Goal: Navigation & Orientation: Find specific page/section

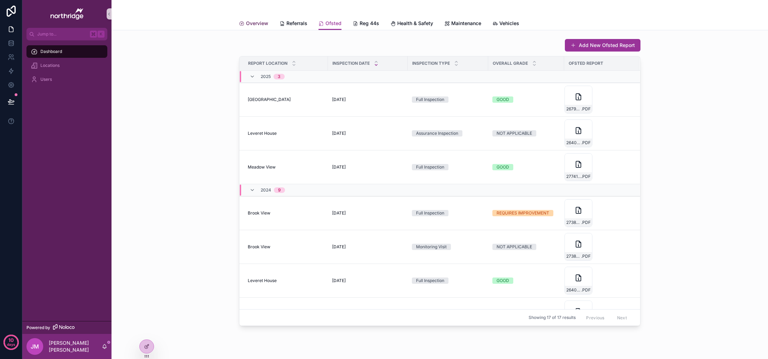
click at [250, 25] on span "Overview" at bounding box center [257, 23] width 22 height 7
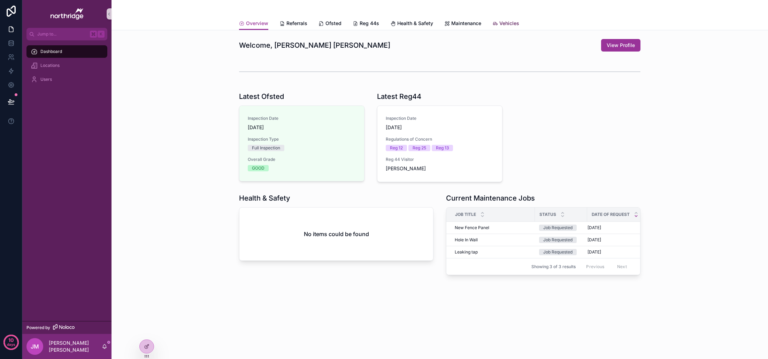
click at [505, 22] on span "Vehicles" at bounding box center [509, 23] width 20 height 7
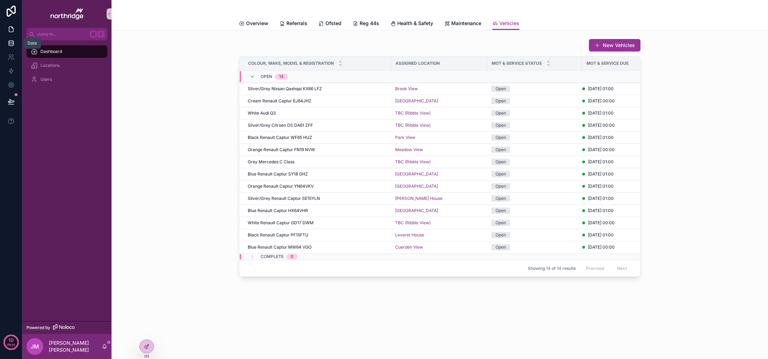
click at [10, 44] on icon at bounding box center [11, 43] width 7 height 7
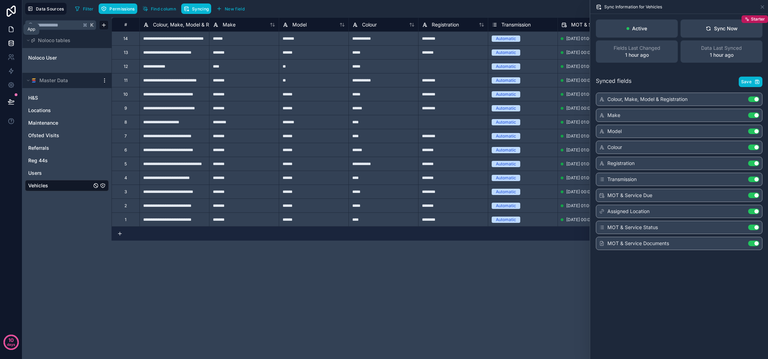
click at [13, 29] on icon at bounding box center [11, 29] width 7 height 7
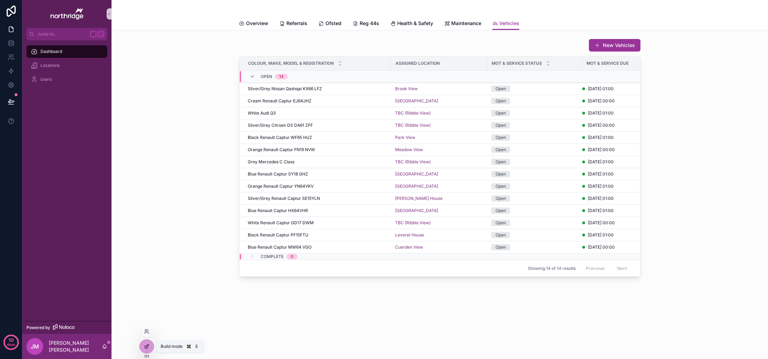
click at [149, 346] on div at bounding box center [147, 346] width 14 height 13
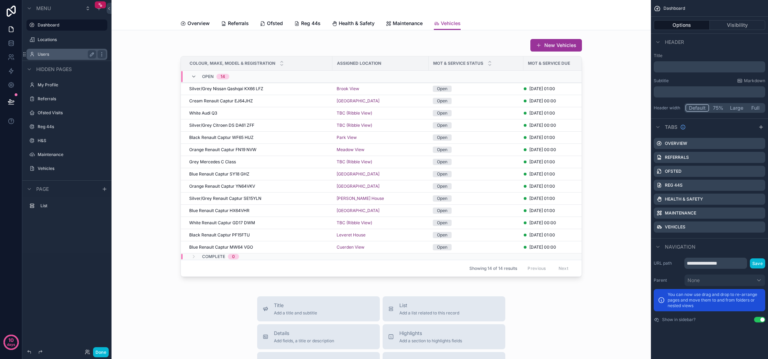
click at [59, 54] on label "Users" at bounding box center [66, 55] width 56 height 6
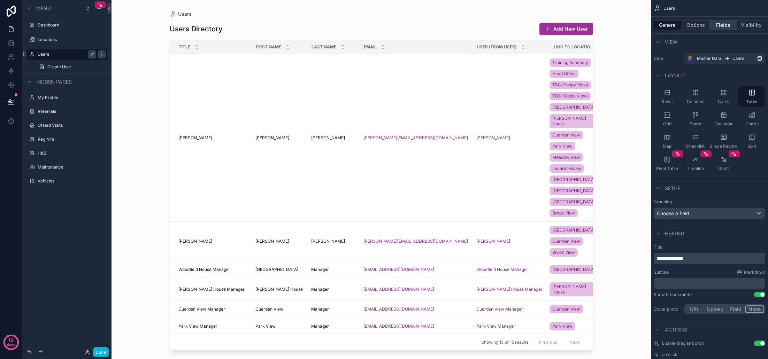
click at [726, 28] on button "Fields" at bounding box center [724, 25] width 28 height 10
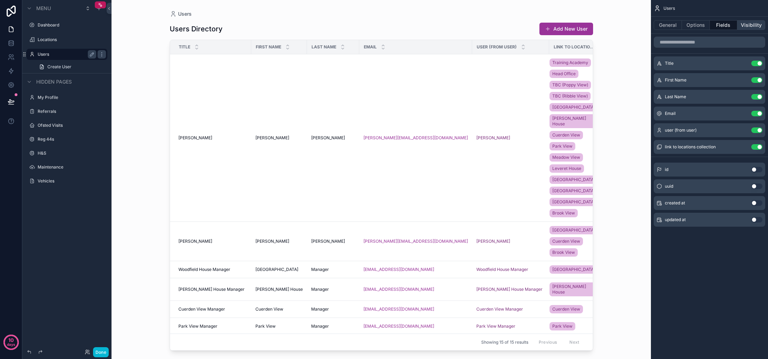
click at [746, 27] on button "Visibility" at bounding box center [751, 25] width 28 height 10
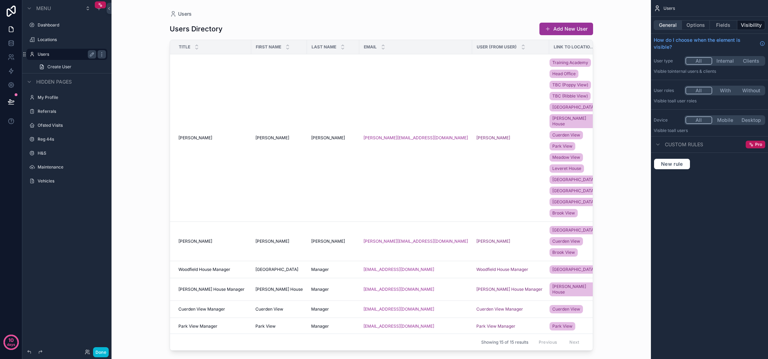
click at [671, 28] on button "General" at bounding box center [667, 25] width 28 height 10
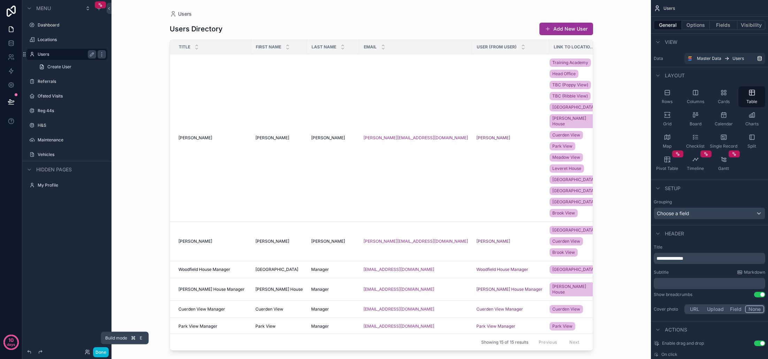
click at [96, 353] on button "Done" at bounding box center [101, 352] width 16 height 10
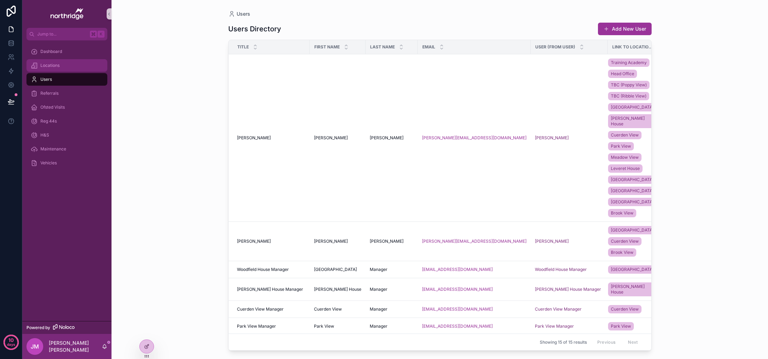
click at [62, 66] on div "Locations" at bounding box center [67, 65] width 72 height 11
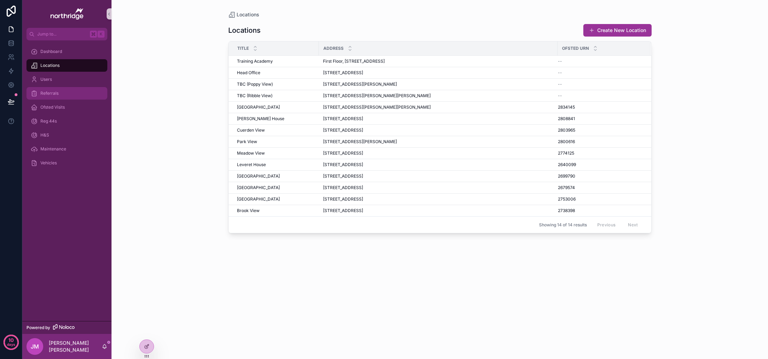
click at [61, 90] on div "Referrals" at bounding box center [67, 93] width 72 height 11
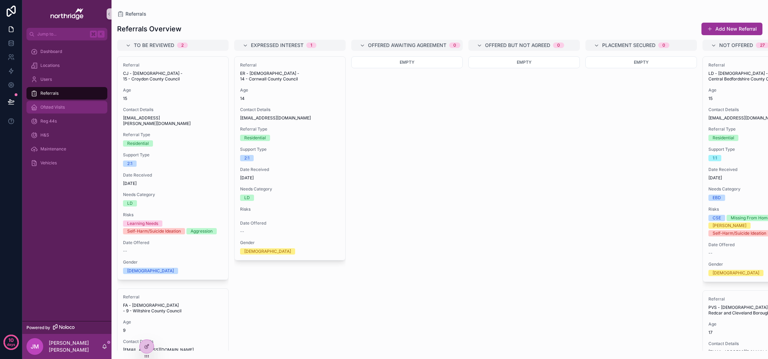
click at [64, 105] on span "Ofsted Visits" at bounding box center [52, 107] width 24 height 6
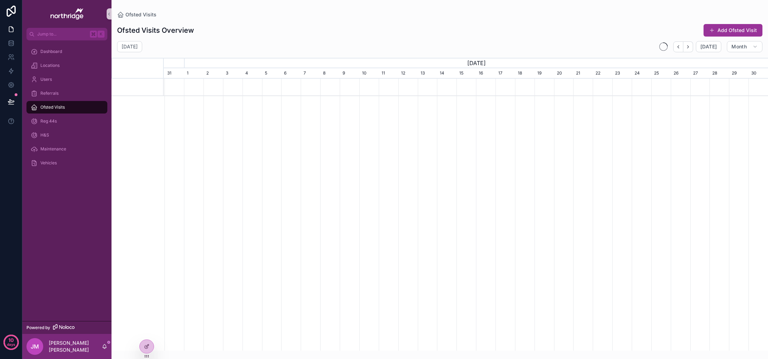
scroll to position [0, 604]
click at [65, 123] on div "Reg 44s" at bounding box center [67, 121] width 72 height 11
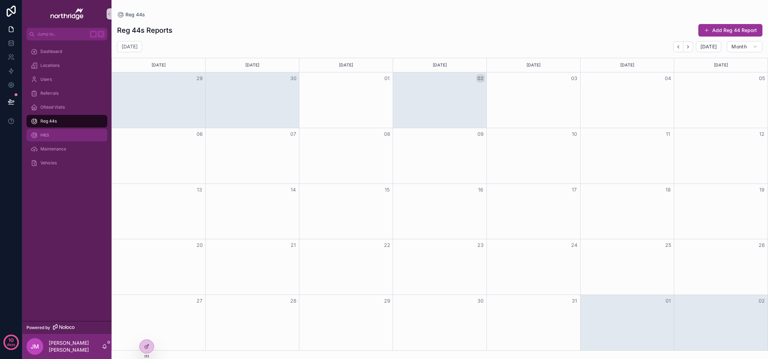
click at [63, 134] on div "H&S" at bounding box center [67, 135] width 72 height 11
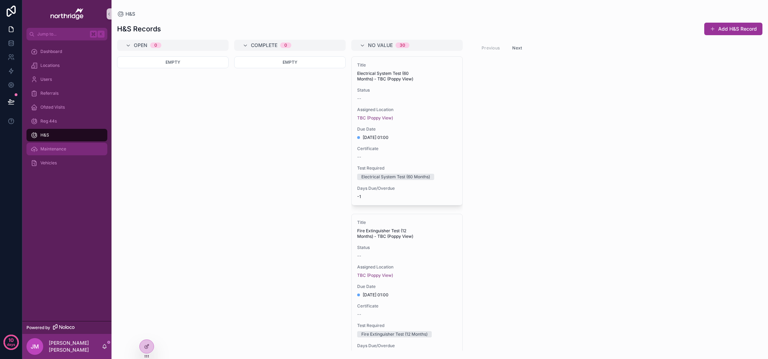
click at [67, 150] on div "Maintenance" at bounding box center [67, 149] width 72 height 11
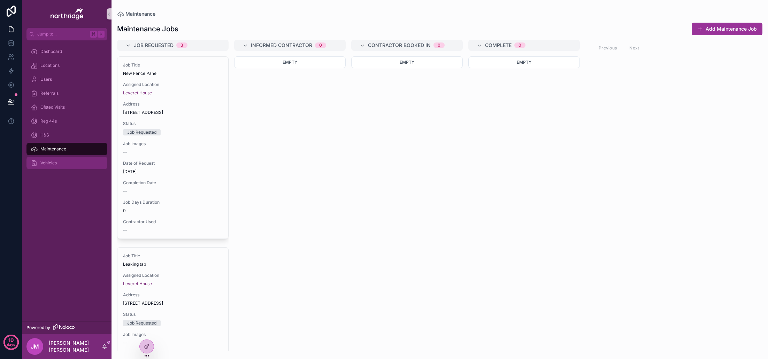
click at [62, 165] on div "Vehicles" at bounding box center [67, 162] width 72 height 11
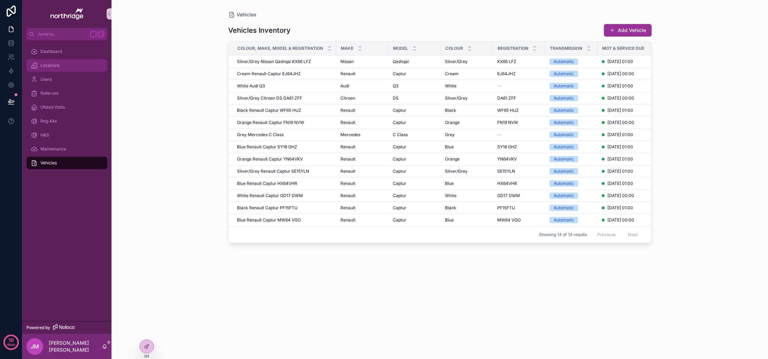
click at [48, 67] on span "Locations" at bounding box center [49, 66] width 19 height 6
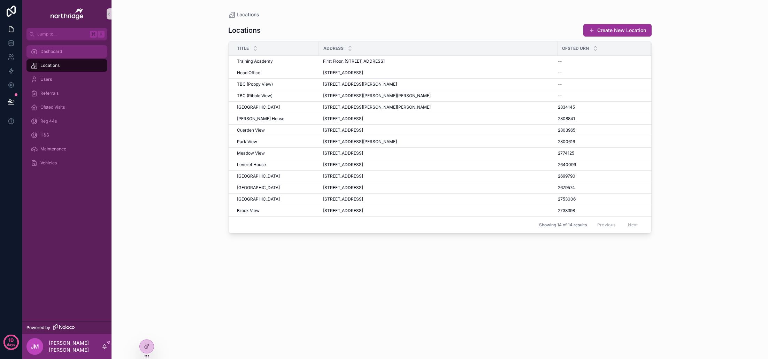
click at [52, 54] on span "Dashboard" at bounding box center [51, 52] width 22 height 6
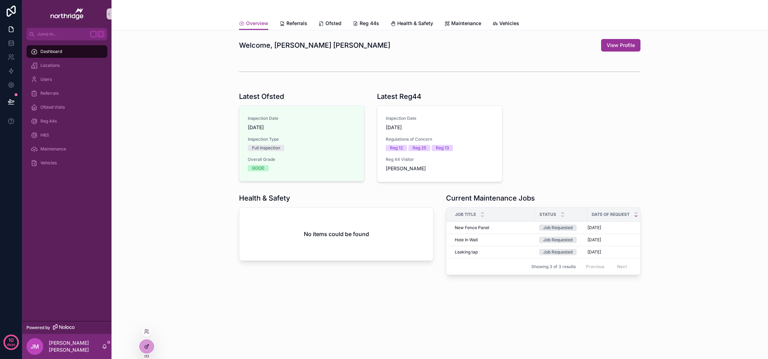
click at [150, 342] on div at bounding box center [147, 346] width 14 height 13
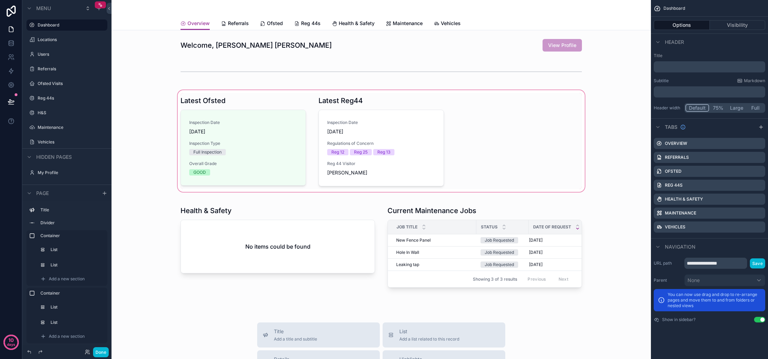
click at [235, 100] on div "scrollable content" at bounding box center [381, 141] width 528 height 104
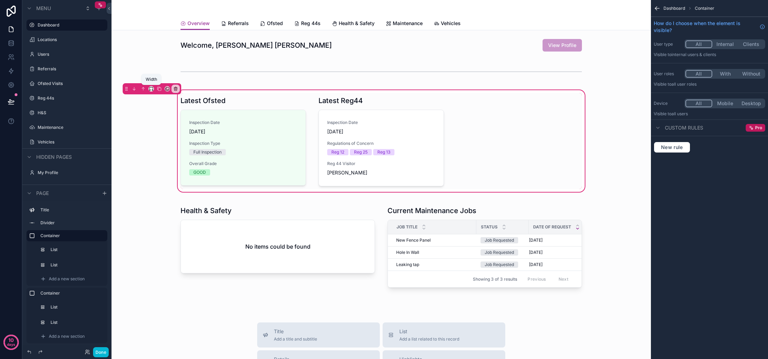
click at [151, 89] on icon "scrollable content" at bounding box center [151, 88] width 5 height 5
click at [162, 165] on span "75%" at bounding box center [159, 168] width 10 height 8
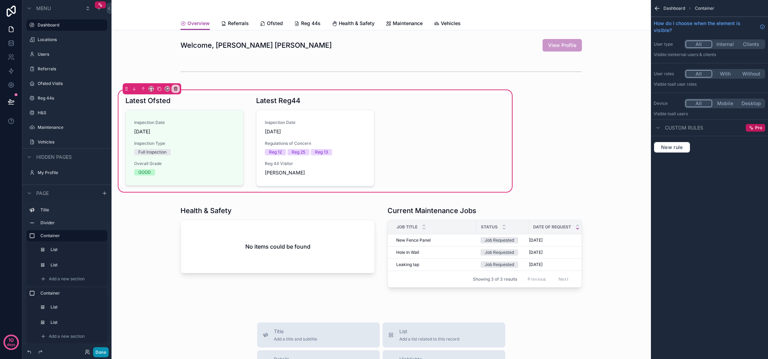
click at [103, 355] on button "Done" at bounding box center [101, 352] width 16 height 10
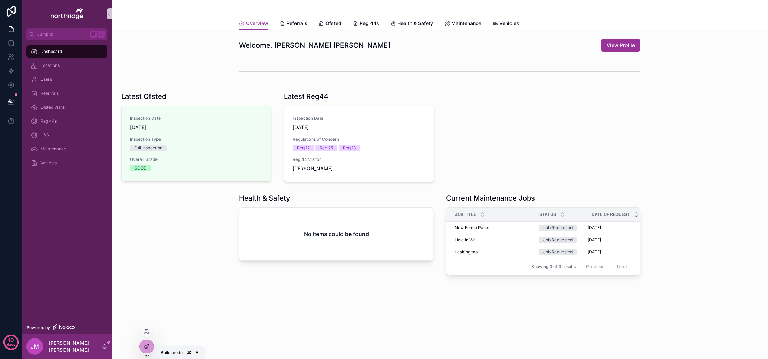
click at [145, 344] on icon at bounding box center [147, 347] width 6 height 6
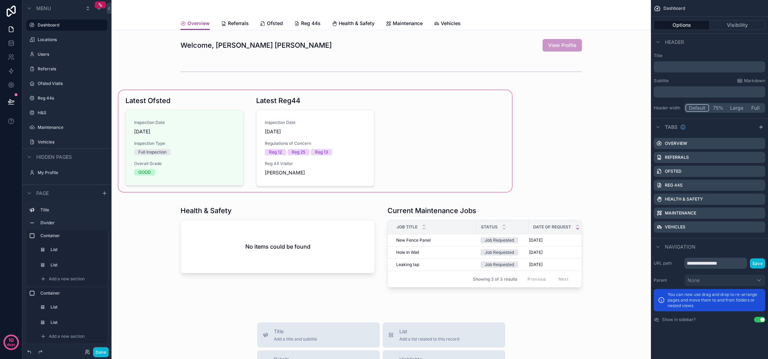
click at [185, 177] on div "scrollable content" at bounding box center [315, 141] width 396 height 104
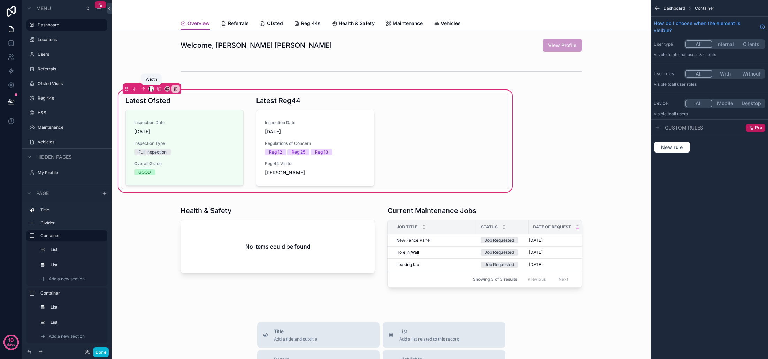
scroll to position [3, 0]
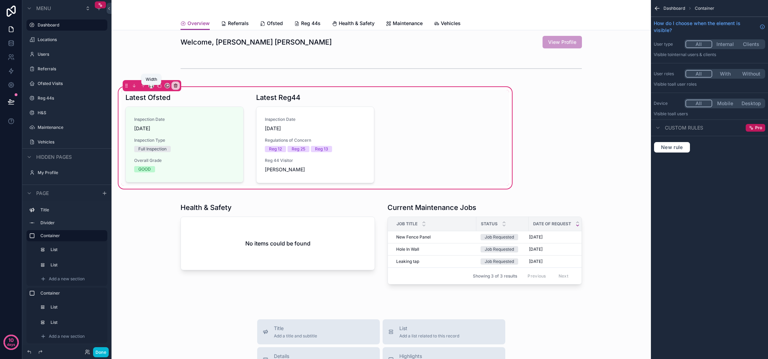
click at [151, 90] on div "scrollable content" at bounding box center [152, 85] width 59 height 11
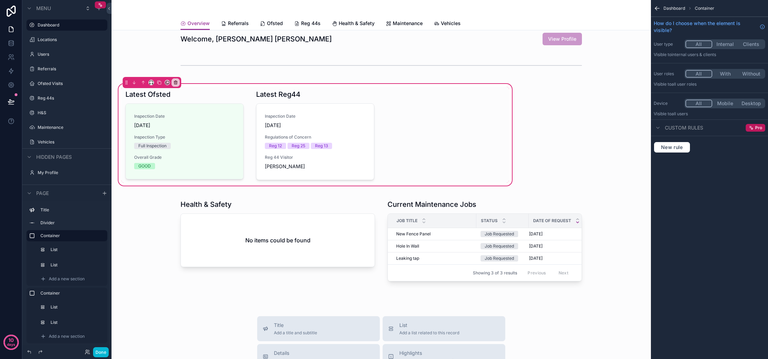
click at [152, 88] on div "Latest Ofsted Inspection Date [DATE] Inspection Type Full Inspection Overall Gr…" at bounding box center [315, 135] width 388 height 96
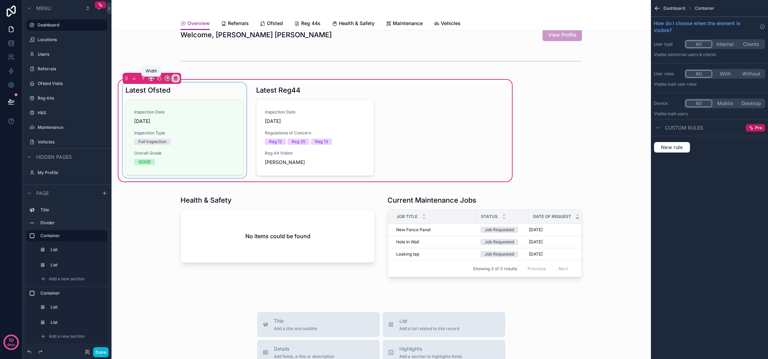
click at [152, 87] on div "scrollable content" at bounding box center [184, 131] width 126 height 96
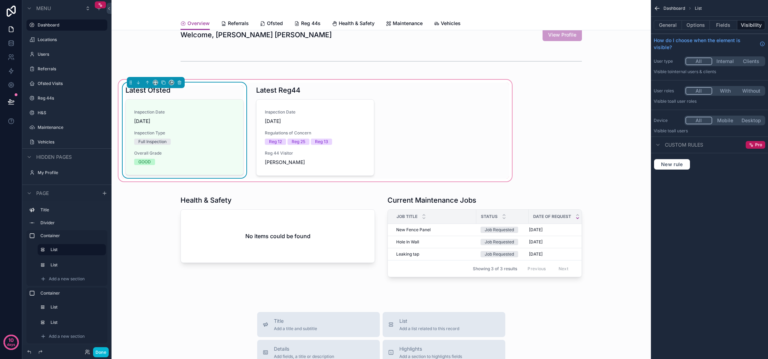
scroll to position [11, 0]
click at [461, 106] on div "Latest Ofsted Inspection Date [DATE] Inspection Type Full Inspection Overall Gr…" at bounding box center [315, 130] width 388 height 96
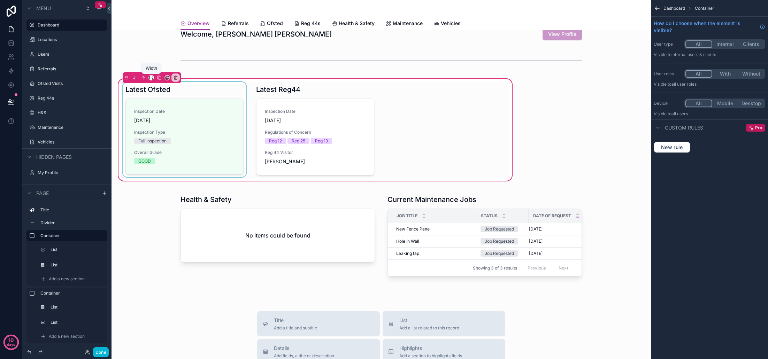
click at [149, 77] on icon "scrollable content" at bounding box center [150, 77] width 3 height 2
click at [165, 92] on span "Default" at bounding box center [162, 90] width 16 height 8
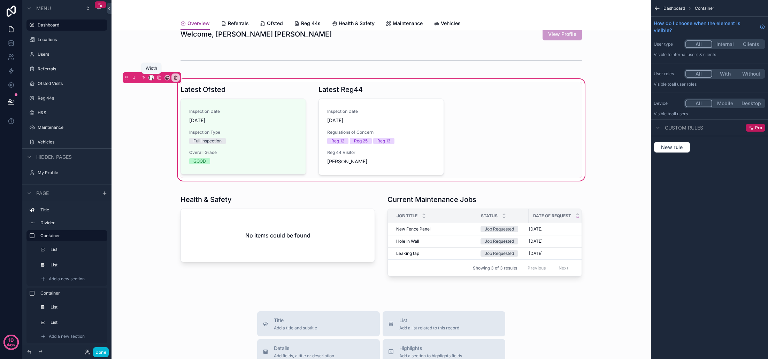
click at [150, 78] on icon "scrollable content" at bounding box center [151, 77] width 5 height 5
click at [165, 163] on span "Large" at bounding box center [160, 164] width 13 height 8
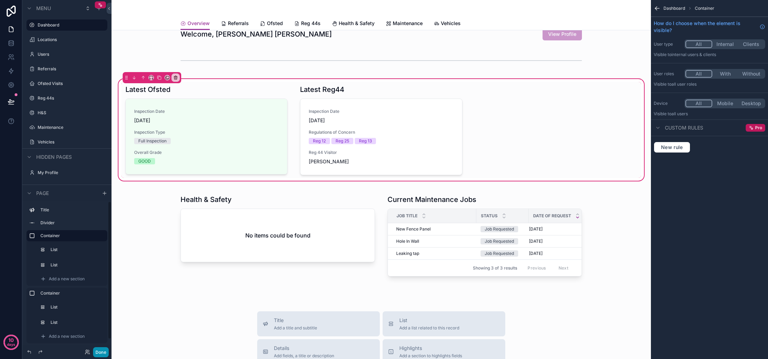
click at [101, 353] on button "Done" at bounding box center [101, 352] width 16 height 10
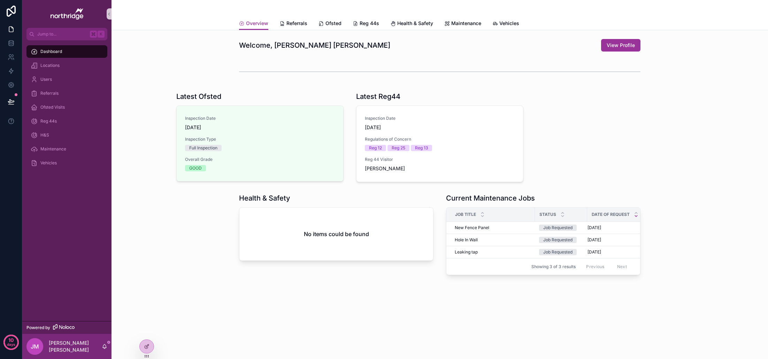
scroll to position [0, 0]
click at [144, 348] on icon at bounding box center [147, 347] width 6 height 6
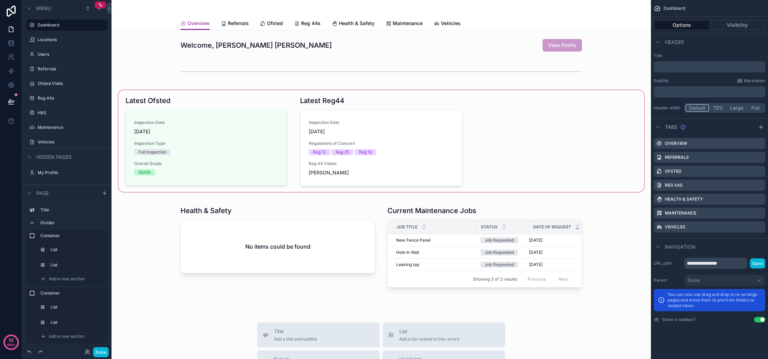
click at [211, 148] on div "scrollable content" at bounding box center [381, 141] width 528 height 104
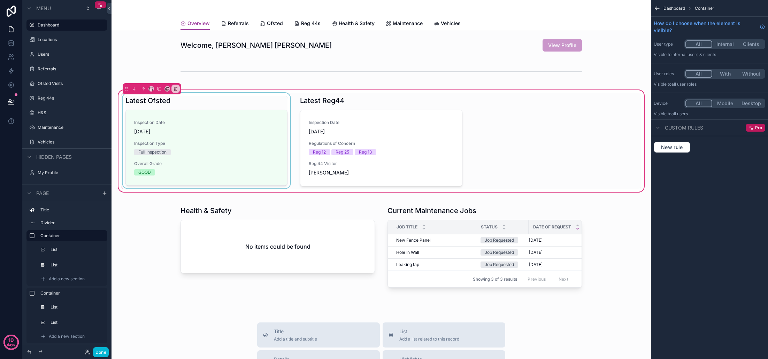
click at [228, 145] on div "scrollable content" at bounding box center [206, 141] width 170 height 96
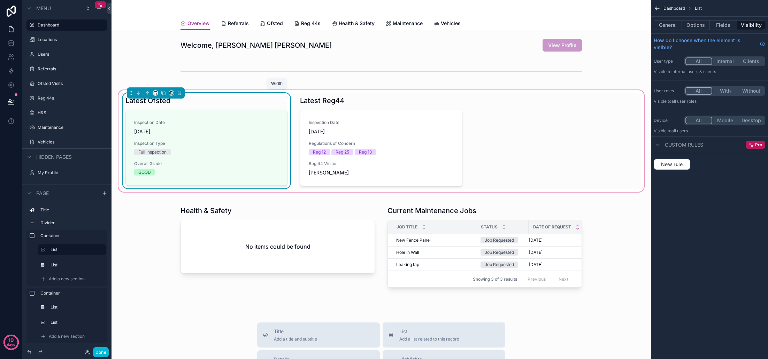
click at [156, 94] on icon "scrollable content" at bounding box center [156, 94] width 1 height 0
click at [163, 114] on div "25%" at bounding box center [169, 119] width 30 height 13
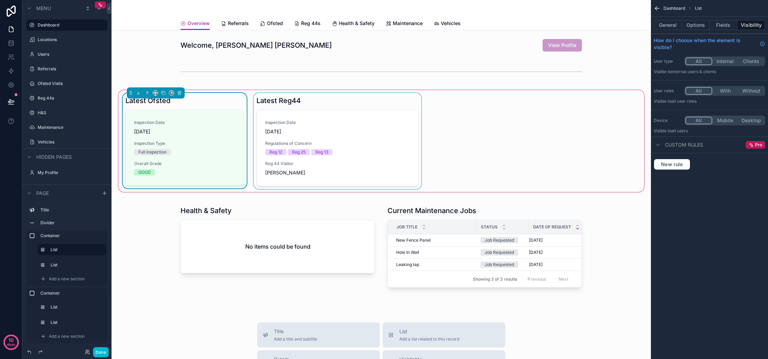
click at [361, 123] on div "scrollable content" at bounding box center [337, 141] width 170 height 96
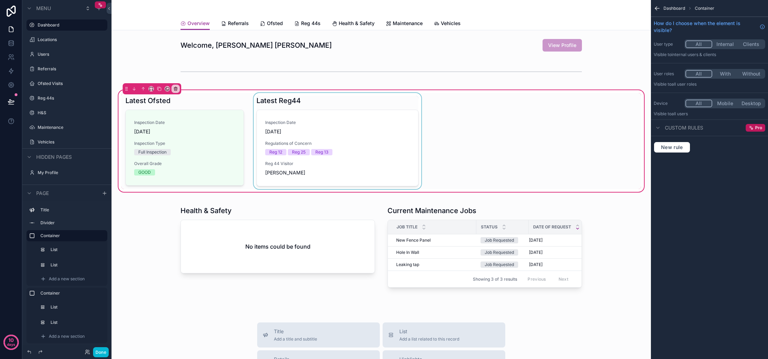
click at [370, 124] on div "scrollable content" at bounding box center [337, 141] width 170 height 96
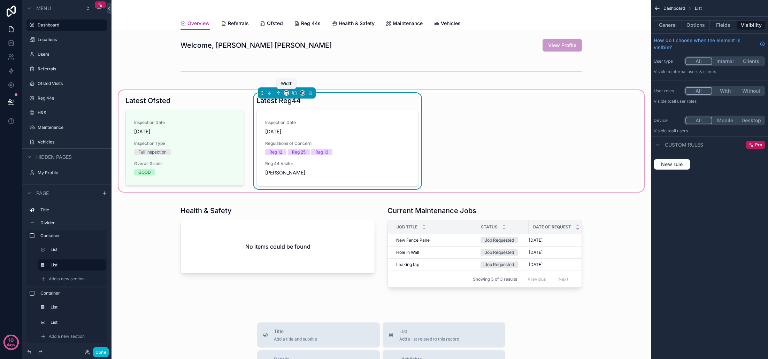
click at [285, 93] on icon "scrollable content" at bounding box center [286, 93] width 5 height 5
click at [297, 119] on span "25%" at bounding box center [294, 119] width 11 height 8
click at [404, 196] on div "Welcome, [PERSON_NAME] [PERSON_NAME] View Profile Latest Ofsted Inspection Date…" at bounding box center [380, 328] width 539 height 596
click at [149, 212] on div "scrollable content" at bounding box center [381, 247] width 528 height 96
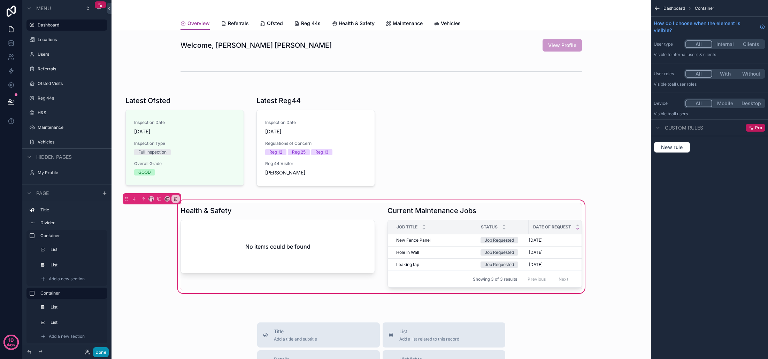
click at [98, 352] on button "Done" at bounding box center [101, 352] width 16 height 10
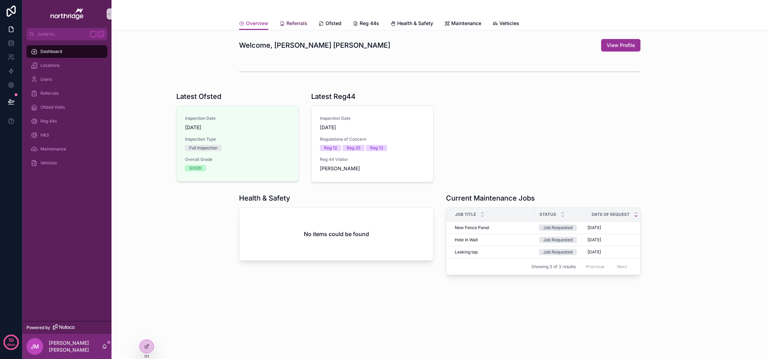
click at [301, 23] on span "Referrals" at bounding box center [296, 23] width 21 height 7
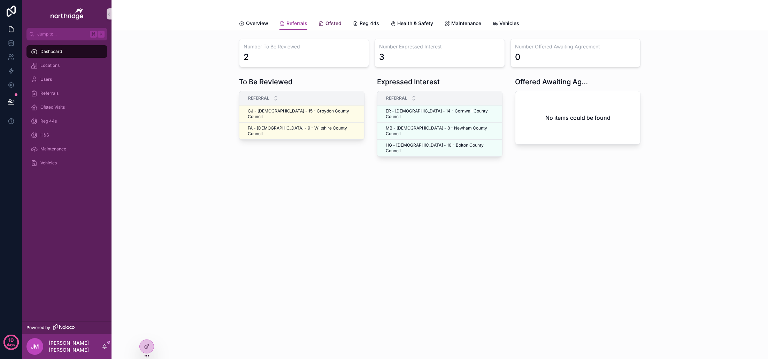
click at [331, 23] on span "Ofsted" at bounding box center [333, 23] width 16 height 7
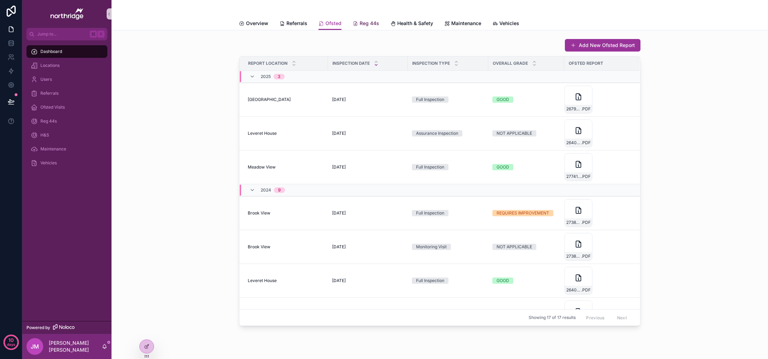
click at [356, 24] on icon "scrollable content" at bounding box center [356, 24] width 6 height 6
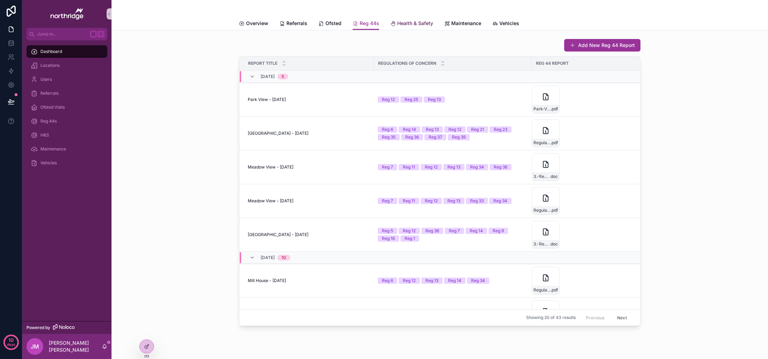
click at [393, 25] on icon "scrollable content" at bounding box center [393, 24] width 6 height 6
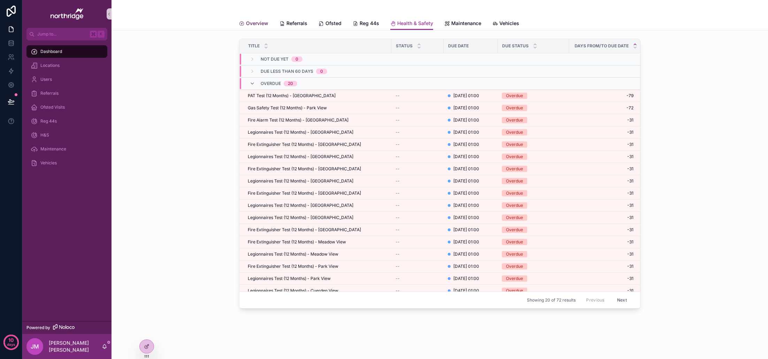
click at [256, 25] on span "Overview" at bounding box center [257, 23] width 22 height 7
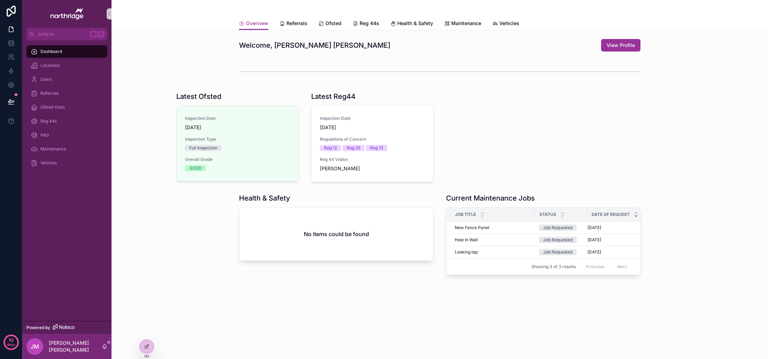
click at [304, 215] on div "No items could be found" at bounding box center [336, 234] width 194 height 53
click at [147, 344] on icon at bounding box center [147, 347] width 6 height 6
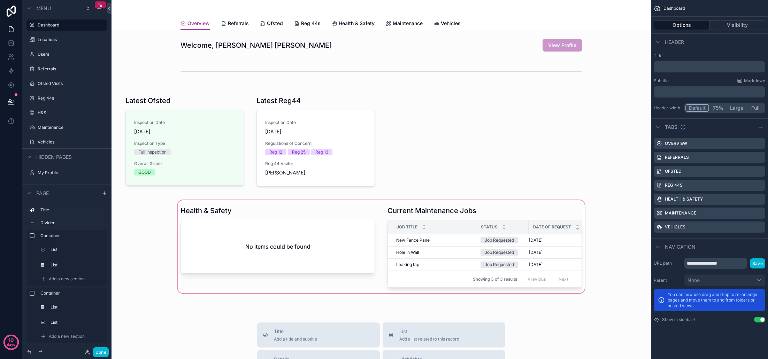
click at [237, 251] on div "scrollable content" at bounding box center [381, 247] width 528 height 96
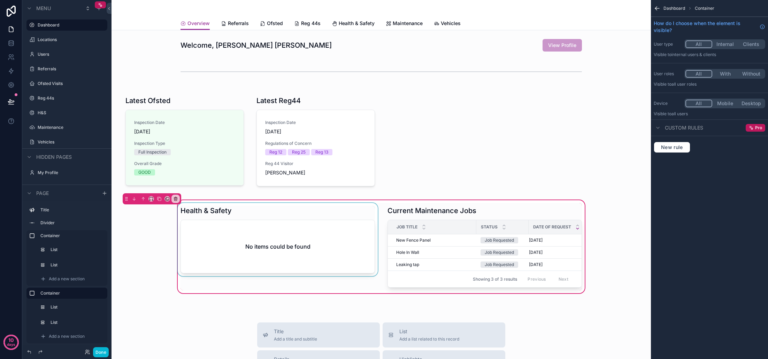
click at [238, 247] on div "scrollable content" at bounding box center [277, 246] width 203 height 87
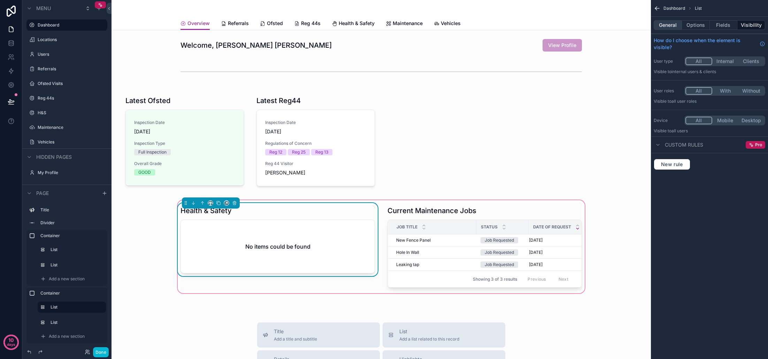
click at [671, 26] on button "General" at bounding box center [667, 25] width 28 height 10
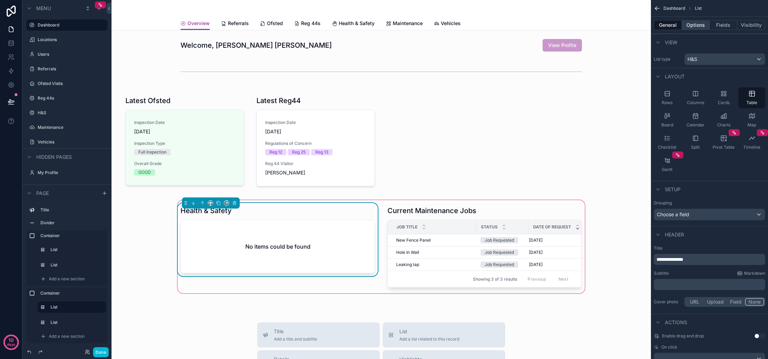
click at [696, 24] on button "Options" at bounding box center [696, 25] width 28 height 10
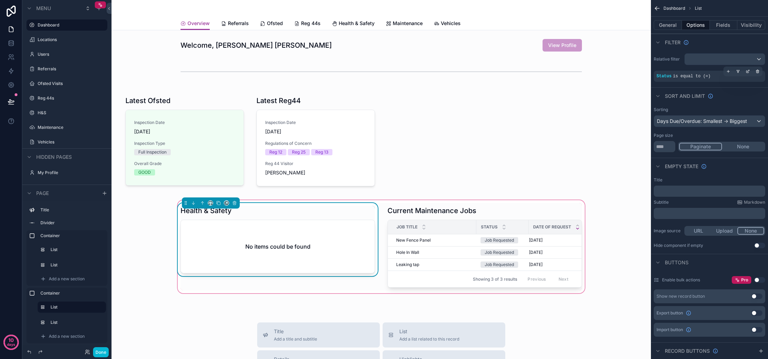
click at [715, 74] on div "Status is equal to (=)" at bounding box center [709, 76] width 106 height 6
click at [704, 78] on span "is equal to (=)" at bounding box center [692, 76] width 38 height 5
click at [750, 71] on div "scrollable content" at bounding box center [748, 72] width 10 height 10
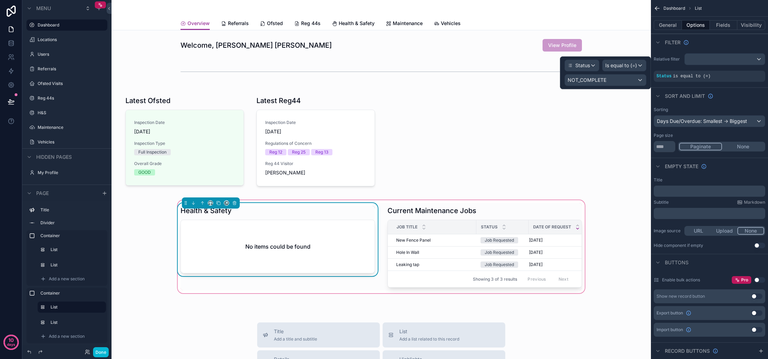
click at [640, 81] on div "NOT_COMPLETE" at bounding box center [605, 80] width 81 height 11
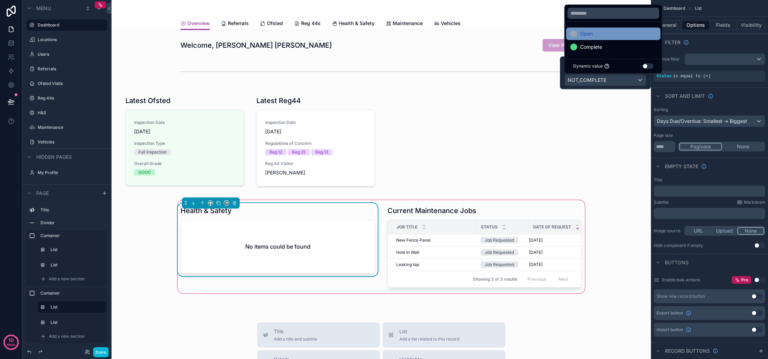
click at [602, 33] on div "Open" at bounding box center [613, 34] width 86 height 8
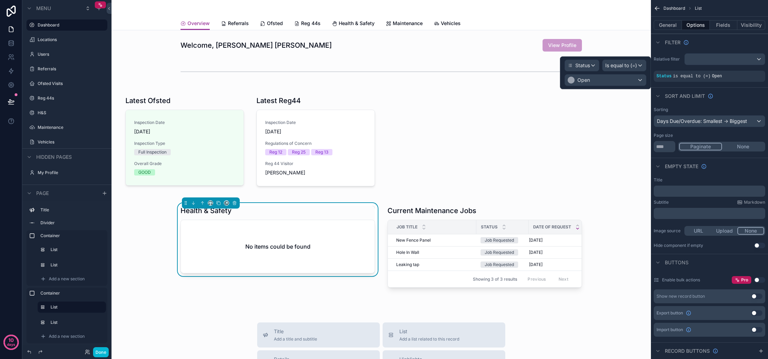
click at [740, 101] on div "Sort And Limit" at bounding box center [709, 95] width 117 height 17
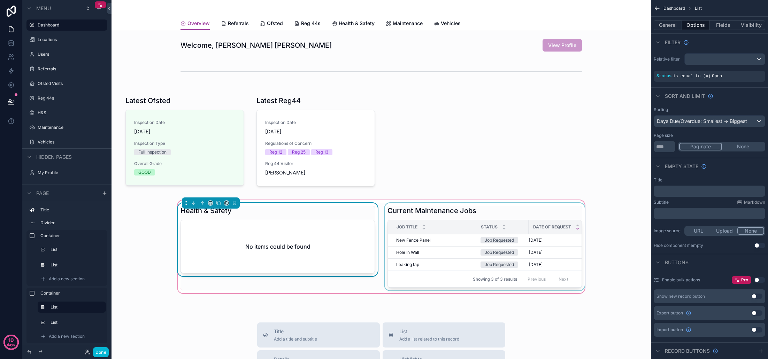
click at [550, 232] on div "Date of Request" at bounding box center [563, 226] width 69 height 13
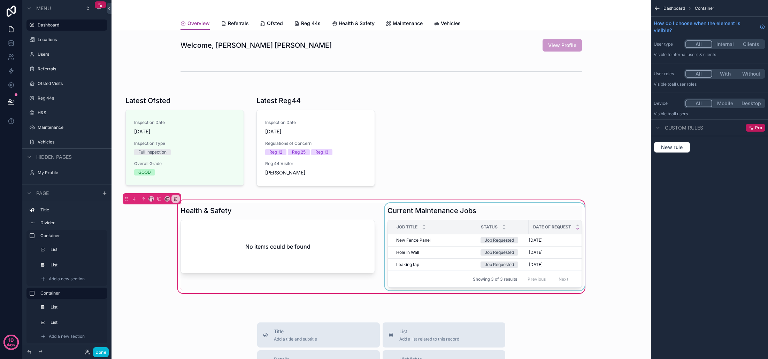
click at [519, 235] on div "scrollable content" at bounding box center [484, 246] width 203 height 87
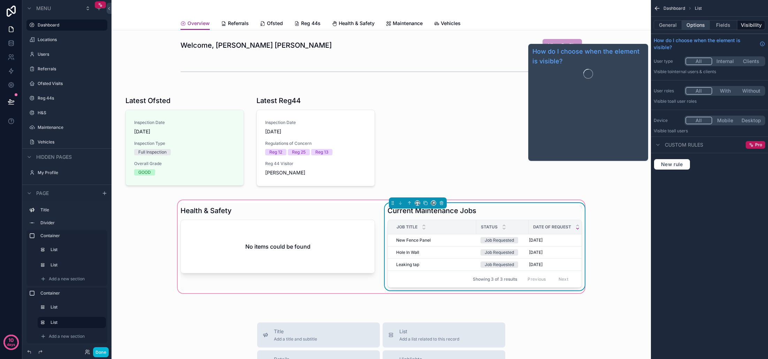
click at [693, 28] on button "Options" at bounding box center [696, 25] width 28 height 10
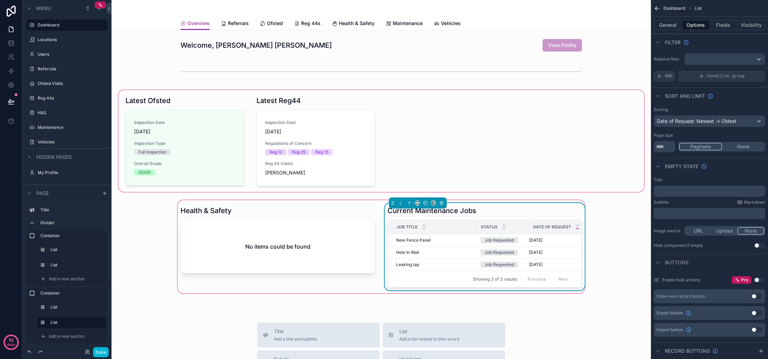
click at [272, 151] on div "scrollable content" at bounding box center [381, 141] width 528 height 104
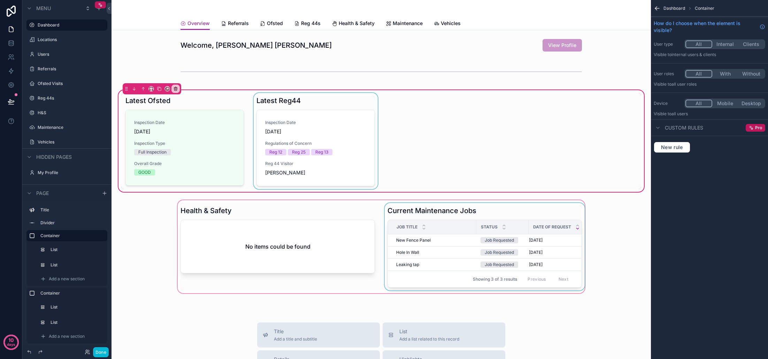
click at [342, 136] on div "scrollable content" at bounding box center [315, 141] width 127 height 96
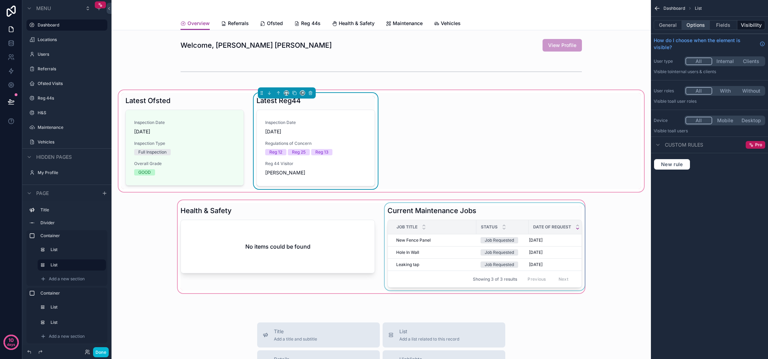
click at [690, 28] on button "Options" at bounding box center [696, 25] width 28 height 10
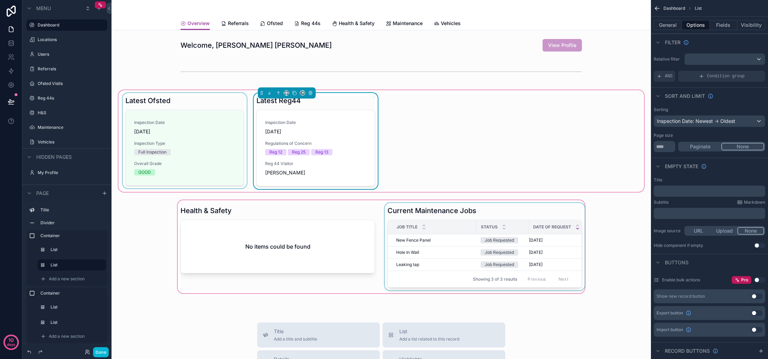
click at [201, 167] on div "scrollable content" at bounding box center [184, 141] width 127 height 96
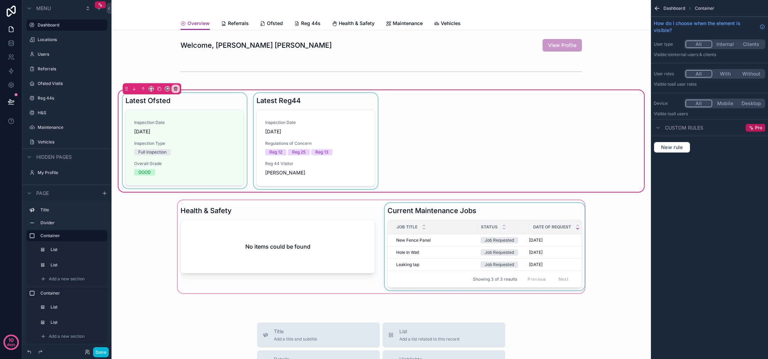
click at [208, 160] on div "scrollable content" at bounding box center [184, 141] width 127 height 96
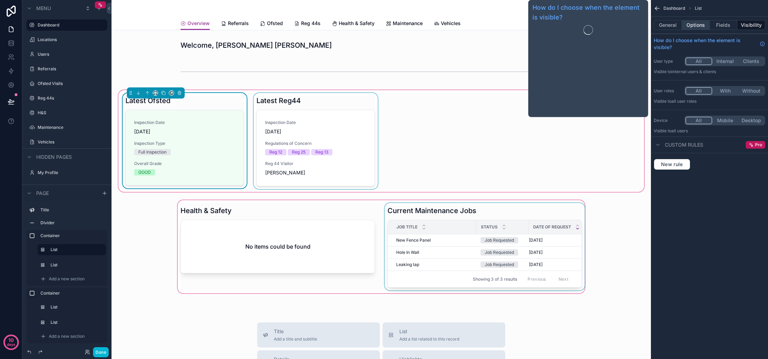
click at [695, 28] on button "Options" at bounding box center [696, 25] width 28 height 10
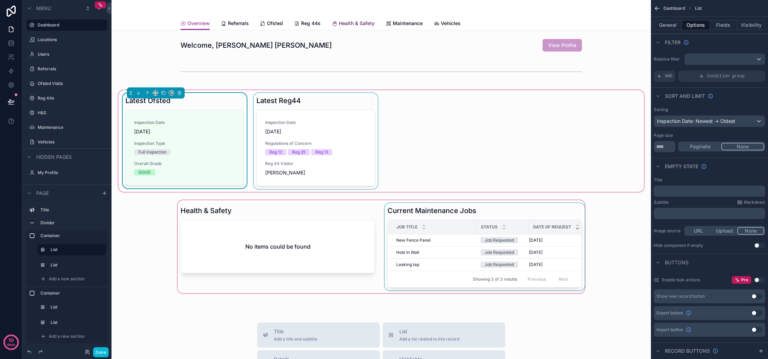
click at [342, 24] on span "Health & Safety" at bounding box center [357, 23] width 36 height 7
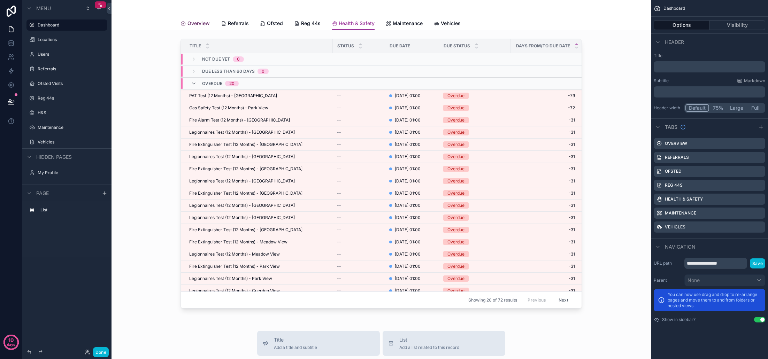
click at [206, 25] on span "Overview" at bounding box center [198, 23] width 22 height 7
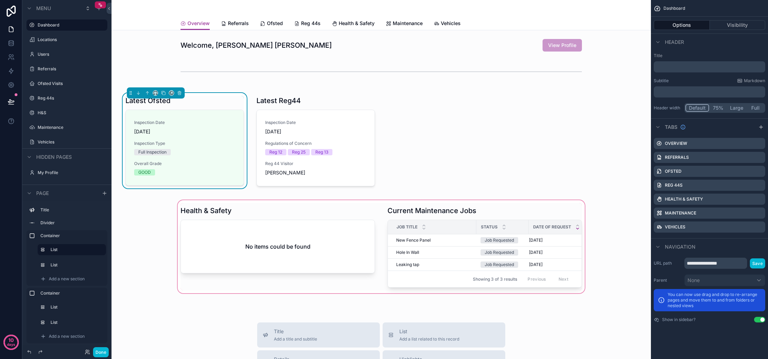
click at [255, 219] on div "scrollable content" at bounding box center [381, 247] width 528 height 96
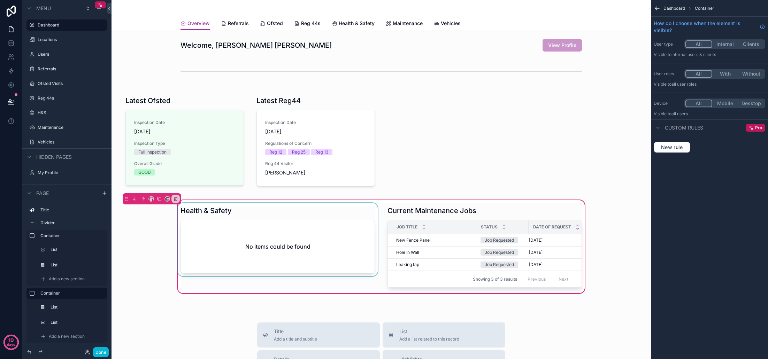
click at [274, 225] on div "scrollable content" at bounding box center [277, 246] width 203 height 87
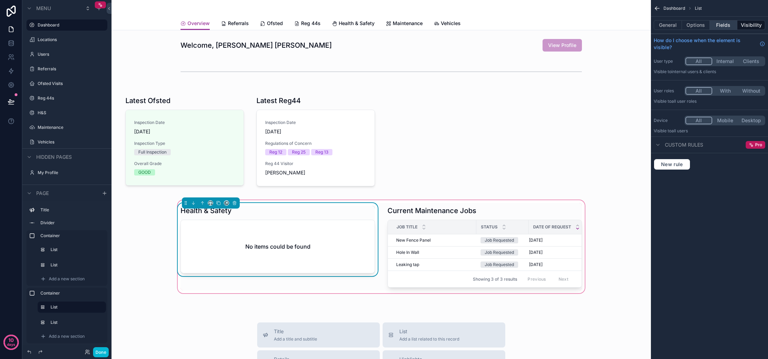
click at [720, 28] on button "Fields" at bounding box center [724, 25] width 28 height 10
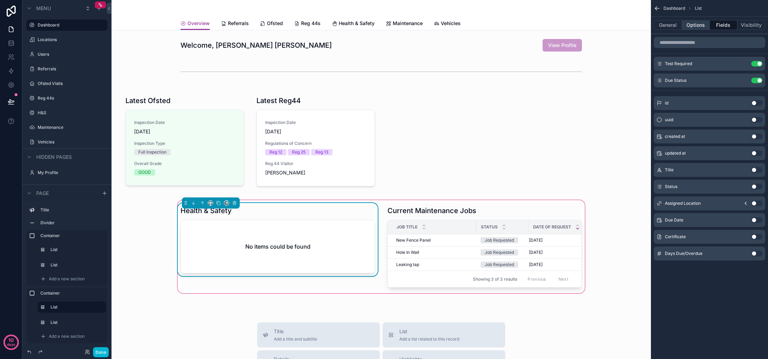
click at [696, 29] on button "Options" at bounding box center [696, 25] width 28 height 10
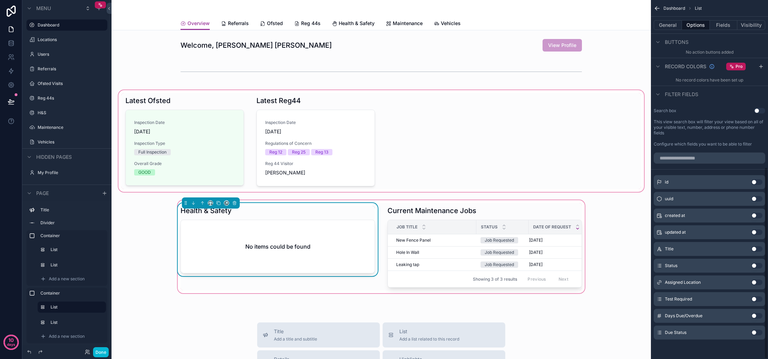
scroll to position [312, 0]
click at [546, 140] on div "scrollable content" at bounding box center [381, 141] width 528 height 104
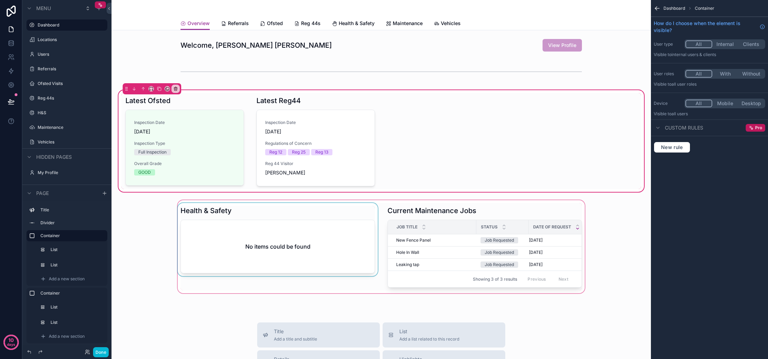
scroll to position [0, 0]
click at [101, 354] on button "Done" at bounding box center [101, 352] width 16 height 10
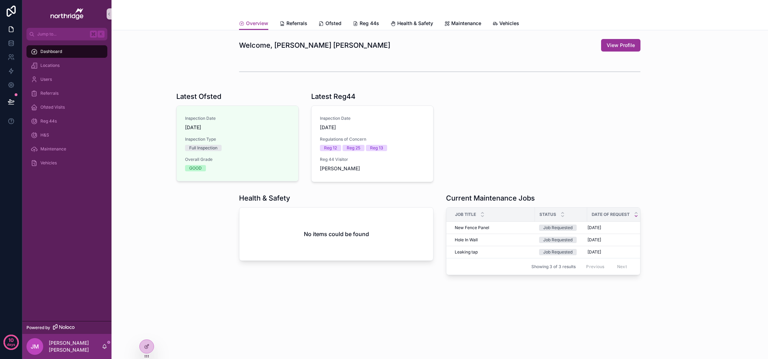
scroll to position [0, 0]
click at [61, 53] on span "Dashboard" at bounding box center [51, 52] width 22 height 6
click at [57, 65] on span "Locations" at bounding box center [49, 66] width 19 height 6
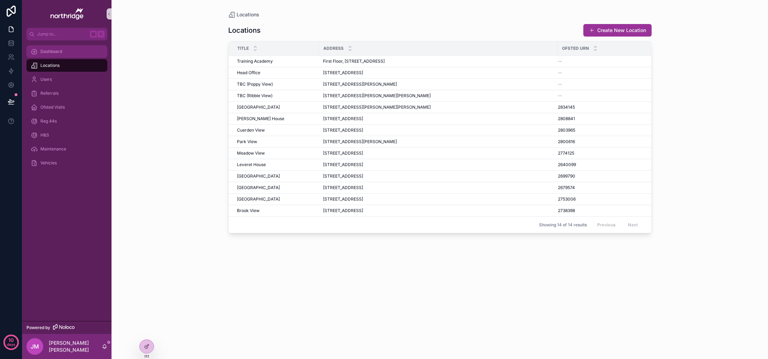
click at [70, 52] on div "Dashboard" at bounding box center [67, 51] width 72 height 11
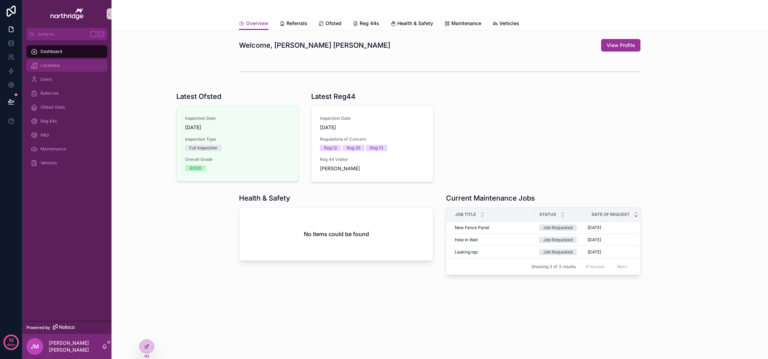
click at [63, 65] on div "Locations" at bounding box center [67, 65] width 72 height 11
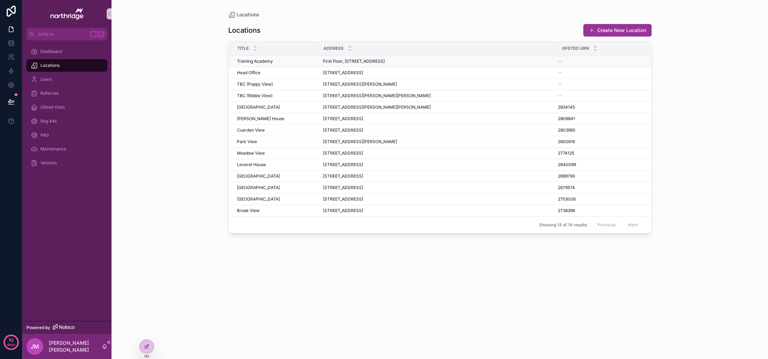
click at [362, 58] on td "First Floor, [STREET_ADDRESS][GEOGRAPHIC_DATA][STREET_ADDRESS]" at bounding box center [438, 61] width 239 height 11
click at [359, 62] on span "First Floor, [STREET_ADDRESS]" at bounding box center [354, 62] width 62 height 6
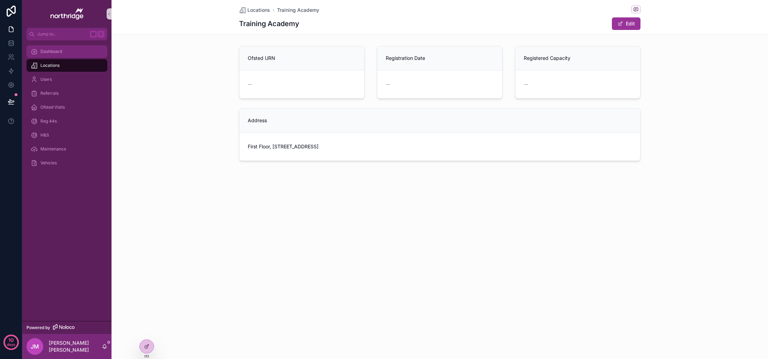
click at [54, 51] on span "Dashboard" at bounding box center [51, 52] width 22 height 6
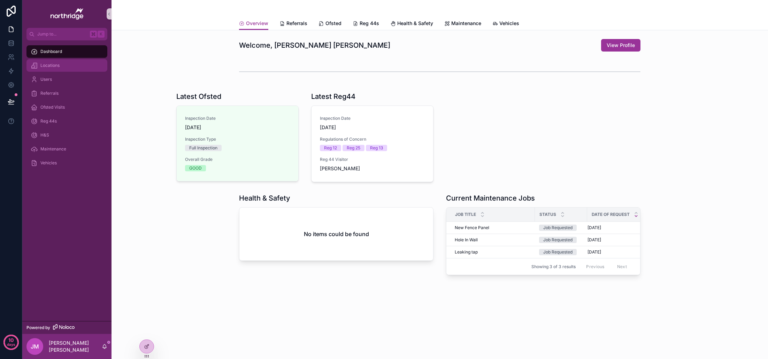
click at [62, 64] on div "Locations" at bounding box center [67, 65] width 72 height 11
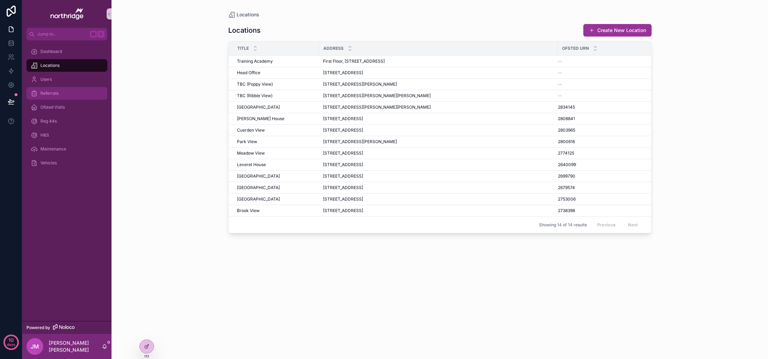
click at [55, 92] on span "Referrals" at bounding box center [49, 94] width 18 height 6
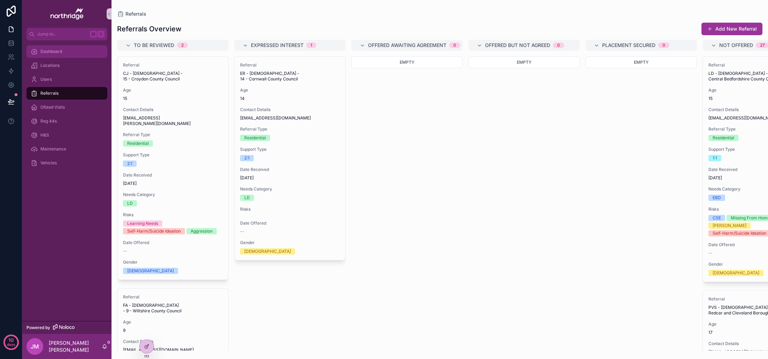
scroll to position [0, 0]
click at [56, 49] on span "Dashboard" at bounding box center [51, 52] width 22 height 6
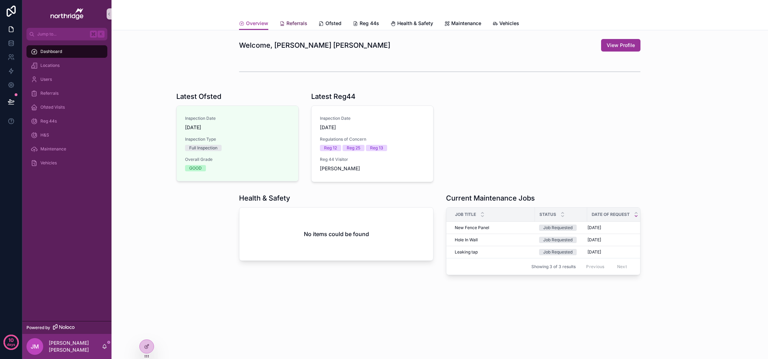
click at [300, 24] on span "Referrals" at bounding box center [296, 23] width 21 height 7
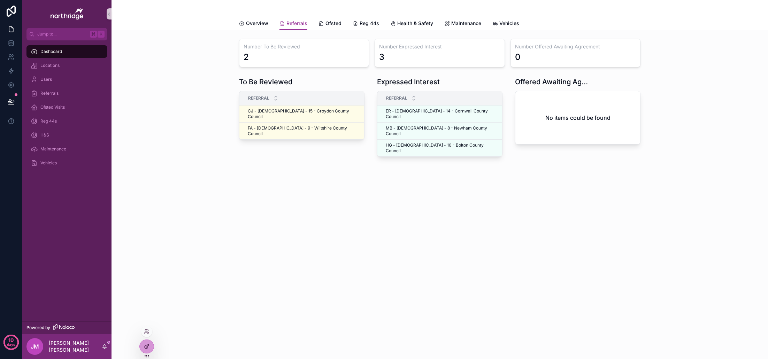
click at [151, 346] on div at bounding box center [147, 346] width 14 height 13
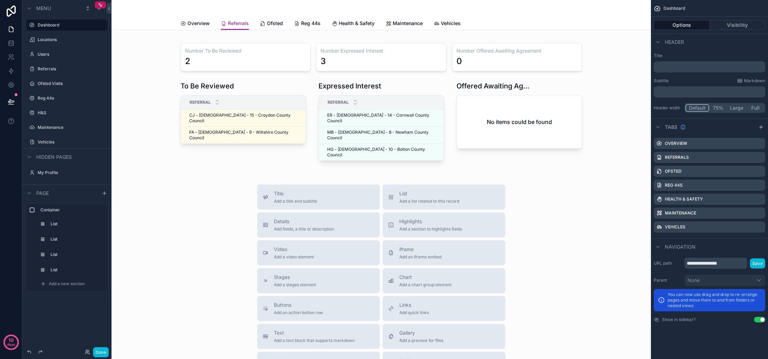
click at [224, 163] on div "Number To Be Reviewed 2 Number Expressed Interest 3 Number Offered Awaiting Agr…" at bounding box center [380, 259] width 539 height 458
click at [184, 75] on div "scrollable content" at bounding box center [381, 102] width 528 height 132
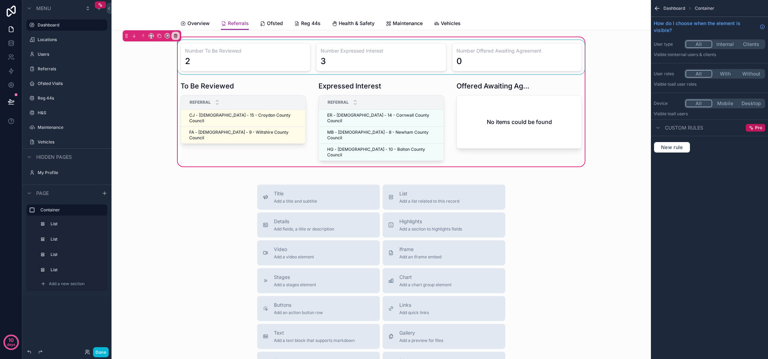
click at [210, 69] on div "scrollable content" at bounding box center [381, 57] width 410 height 34
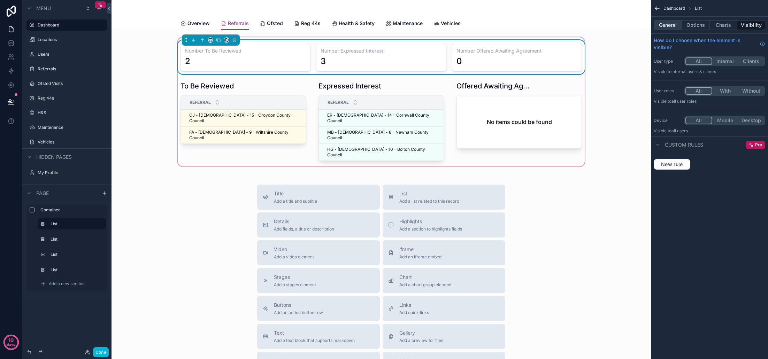
click at [673, 26] on button "General" at bounding box center [667, 25] width 28 height 10
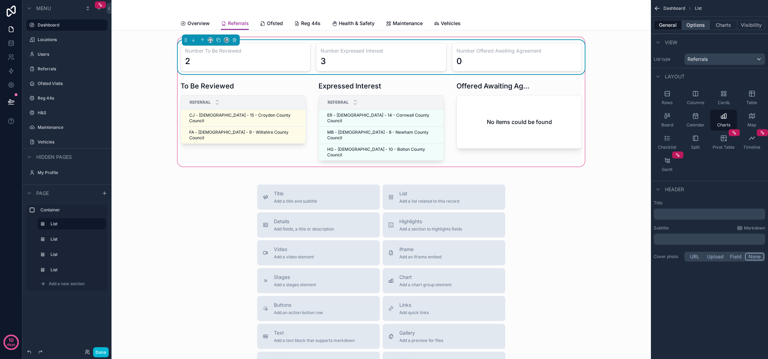
click at [697, 29] on button "Options" at bounding box center [696, 25] width 28 height 10
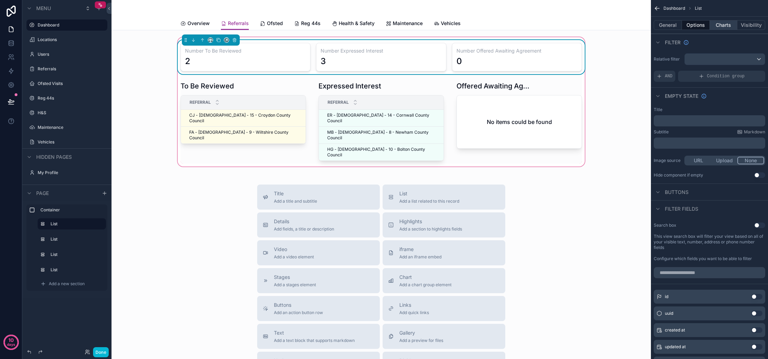
click at [719, 26] on button "Charts" at bounding box center [724, 25] width 28 height 10
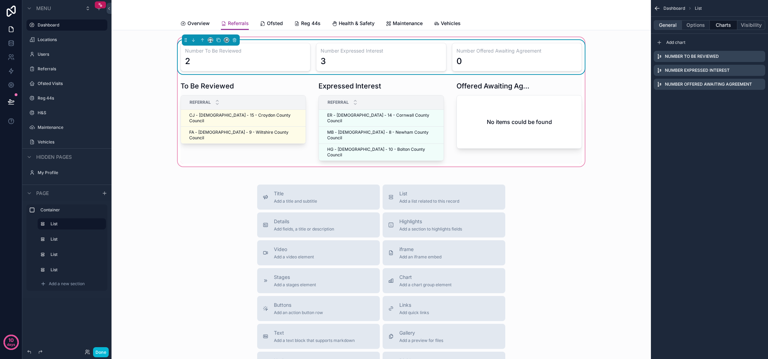
click at [671, 25] on button "General" at bounding box center [667, 25] width 28 height 10
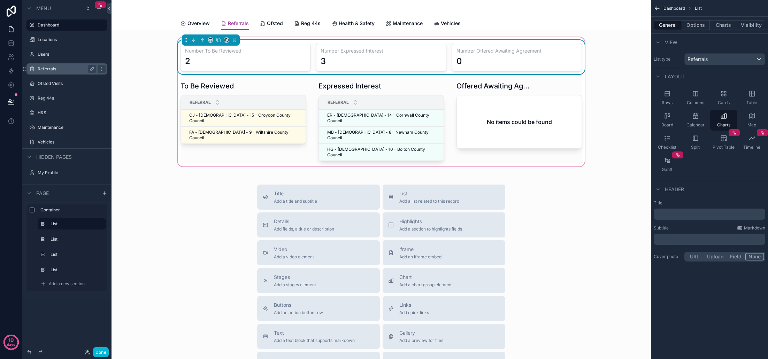
click at [60, 68] on label "Referrals" at bounding box center [66, 69] width 56 height 6
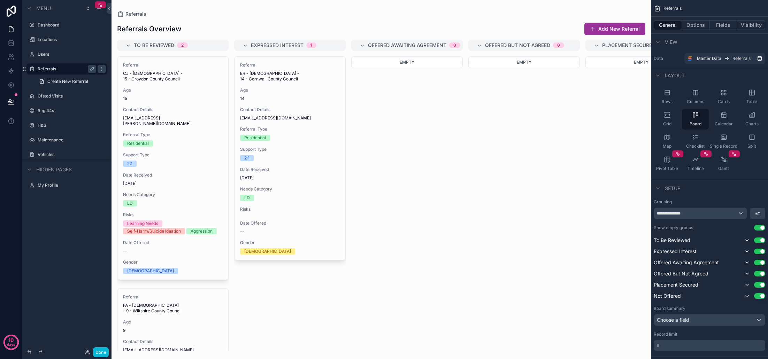
click at [432, 122] on div "scrollable content" at bounding box center [380, 179] width 539 height 359
click at [101, 69] on icon "scrollable content" at bounding box center [102, 69] width 6 height 6
click at [435, 119] on div "Empty" at bounding box center [406, 203] width 111 height 294
click at [688, 26] on button "Options" at bounding box center [696, 25] width 28 height 10
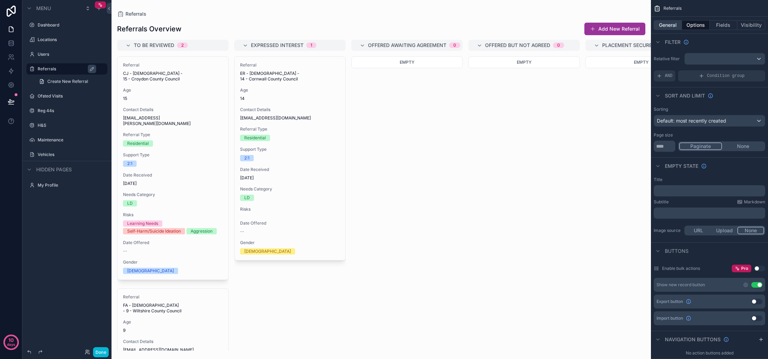
click at [675, 27] on button "General" at bounding box center [667, 25] width 28 height 10
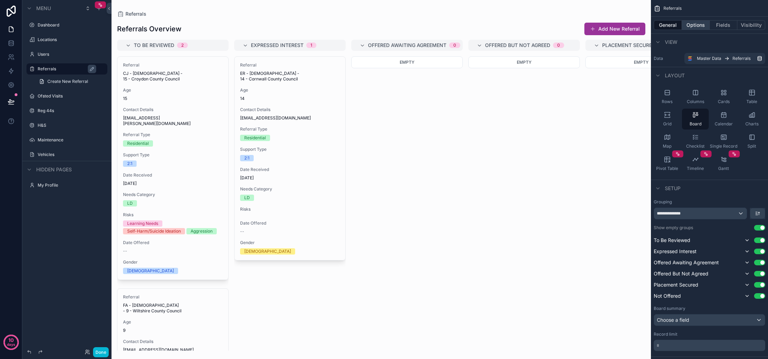
click at [700, 25] on button "Options" at bounding box center [696, 25] width 28 height 10
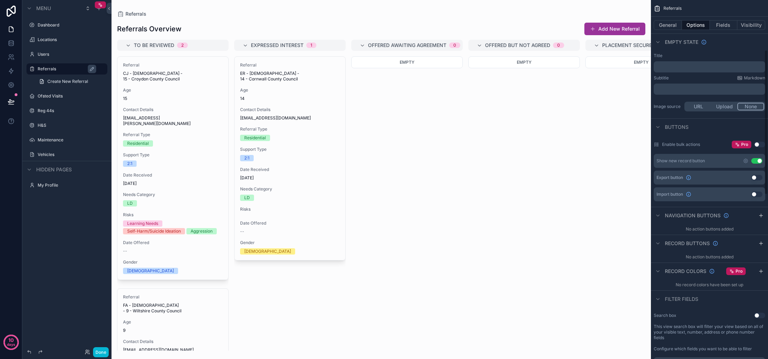
scroll to position [123, 0]
click at [763, 219] on icon "scrollable content" at bounding box center [761, 217] width 6 height 6
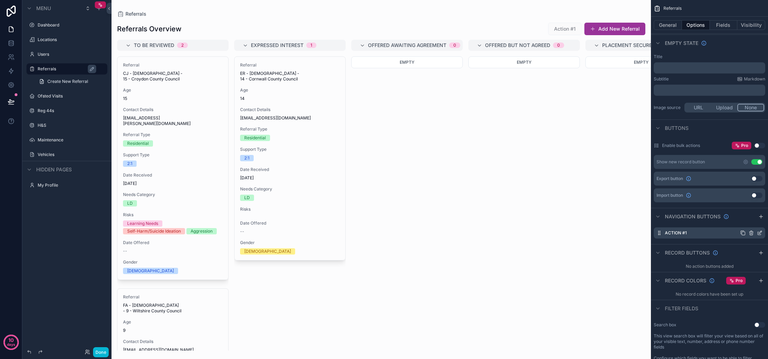
click at [750, 233] on icon "scrollable content" at bounding box center [751, 233] width 6 height 6
click at [746, 221] on icon at bounding box center [748, 221] width 4 height 0
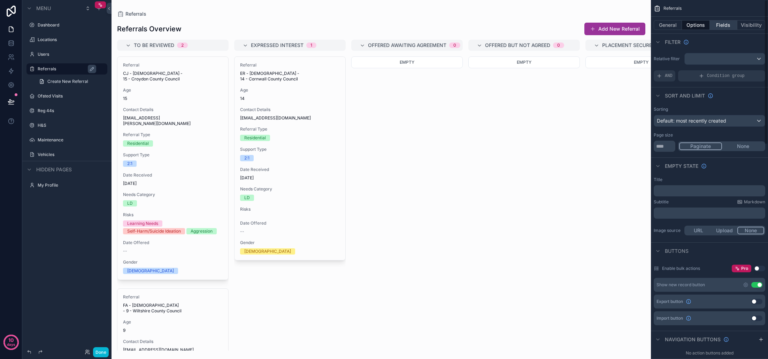
scroll to position [0, 0]
click at [724, 25] on button "Fields" at bounding box center [724, 25] width 28 height 10
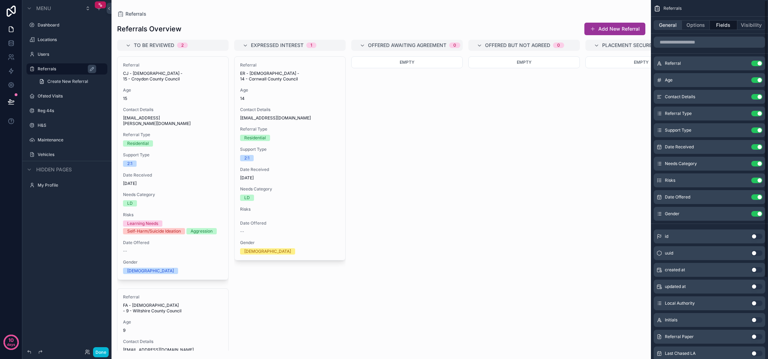
click at [660, 23] on button "General" at bounding box center [667, 25] width 28 height 10
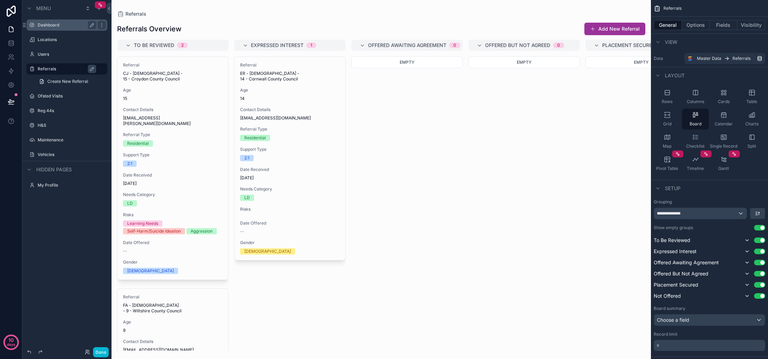
click at [52, 25] on label "Dashboard" at bounding box center [66, 25] width 56 height 6
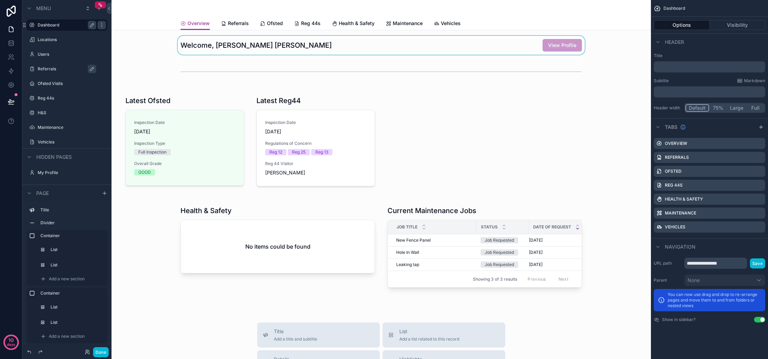
click at [279, 47] on div "scrollable content" at bounding box center [381, 45] width 528 height 19
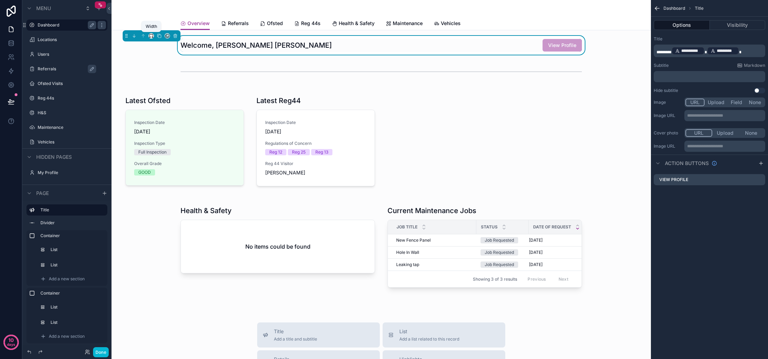
click at [150, 36] on icon "scrollable content" at bounding box center [151, 35] width 5 height 5
click at [168, 119] on div "Large" at bounding box center [165, 122] width 22 height 8
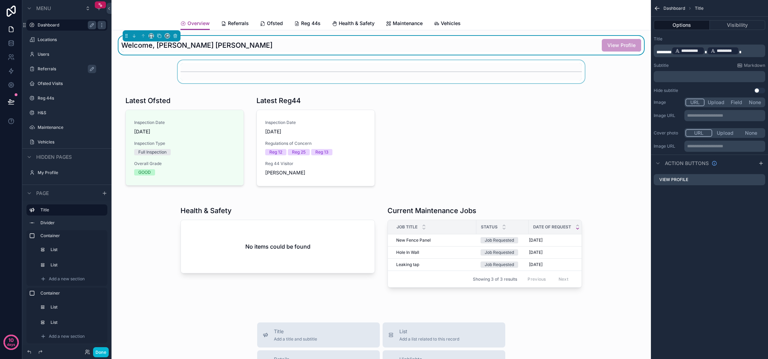
click at [217, 72] on div "scrollable content" at bounding box center [381, 71] width 528 height 23
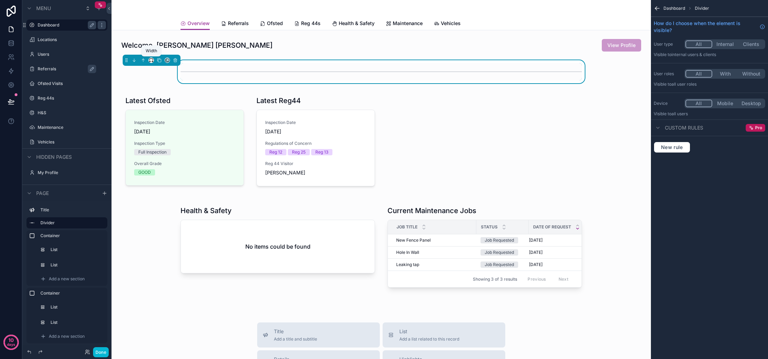
click at [153, 61] on icon "scrollable content" at bounding box center [153, 61] width 1 height 1
click at [168, 146] on div "Large" at bounding box center [165, 147] width 22 height 8
click at [334, 210] on div "scrollable content" at bounding box center [381, 247] width 528 height 96
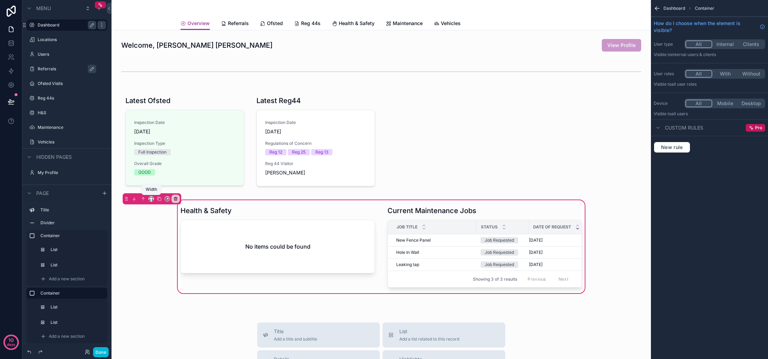
click at [151, 199] on icon "scrollable content" at bounding box center [151, 198] width 5 height 5
click at [163, 286] on span "Large" at bounding box center [160, 285] width 13 height 8
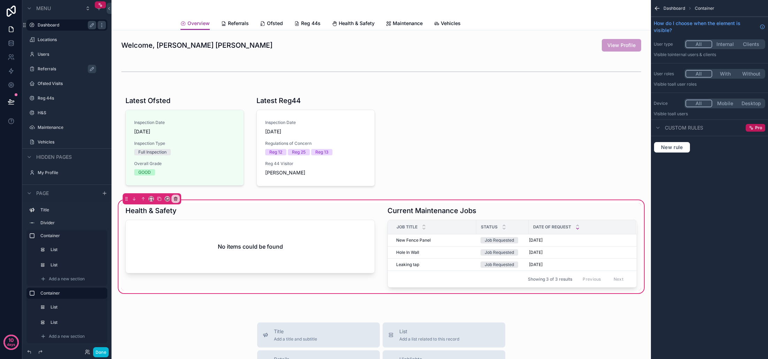
scroll to position [0, 0]
click at [193, 13] on div "scrollable content" at bounding box center [380, 8] width 401 height 17
click at [233, 22] on span "Referrals" at bounding box center [238, 23] width 21 height 7
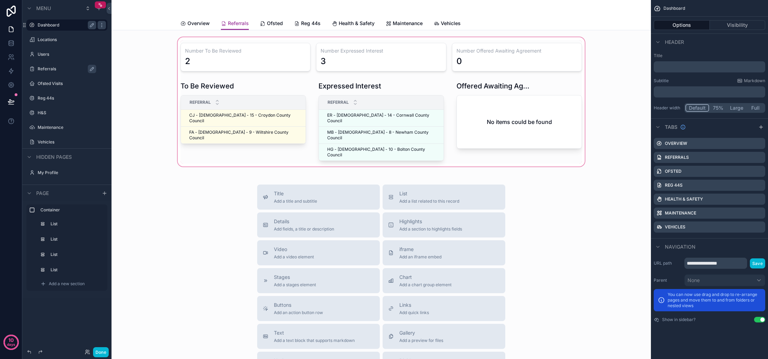
click at [291, 148] on div "scrollable content" at bounding box center [381, 102] width 528 height 132
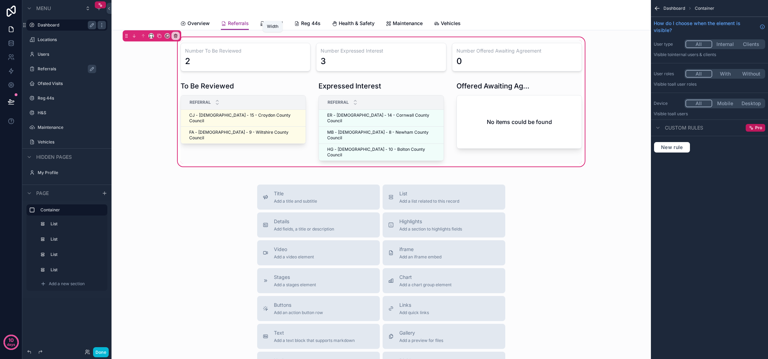
click at [150, 36] on icon "scrollable content" at bounding box center [151, 35] width 5 height 5
click at [168, 123] on div "Large" at bounding box center [165, 122] width 22 height 8
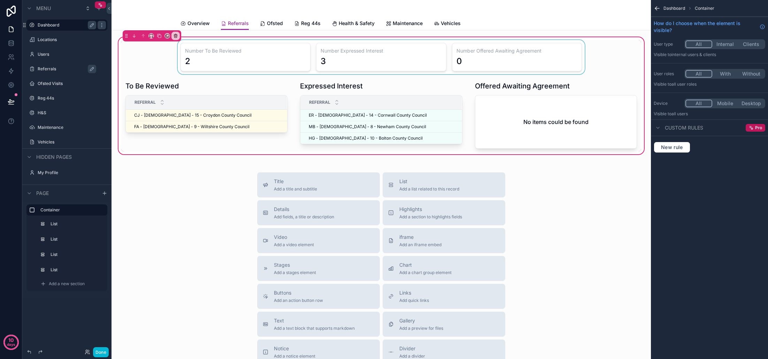
click at [209, 63] on div "scrollable content" at bounding box center [381, 57] width 520 height 34
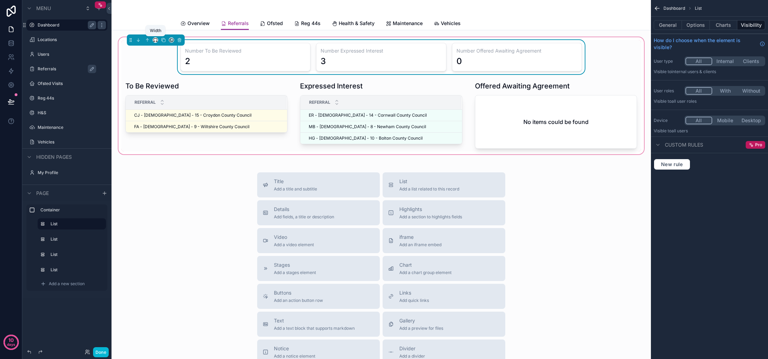
click at [155, 38] on icon "scrollable content" at bounding box center [155, 39] width 3 height 2
click at [170, 127] on span "Full width" at bounding box center [169, 127] width 22 height 8
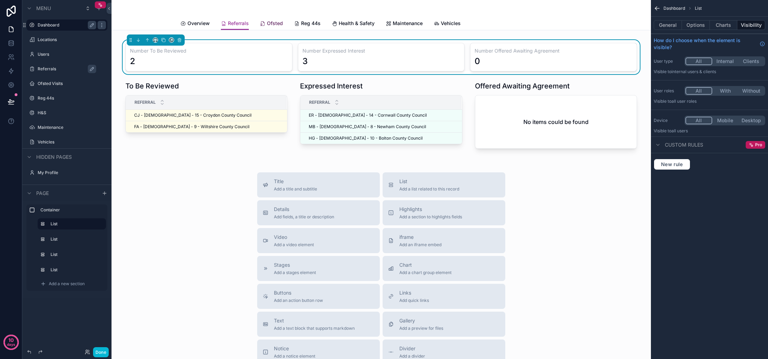
click at [273, 24] on span "Ofsted" at bounding box center [275, 23] width 16 height 7
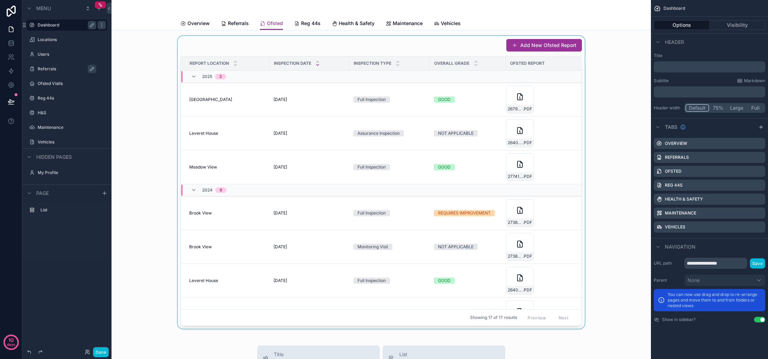
click at [284, 80] on div "2025 3" at bounding box center [305, 76] width 248 height 11
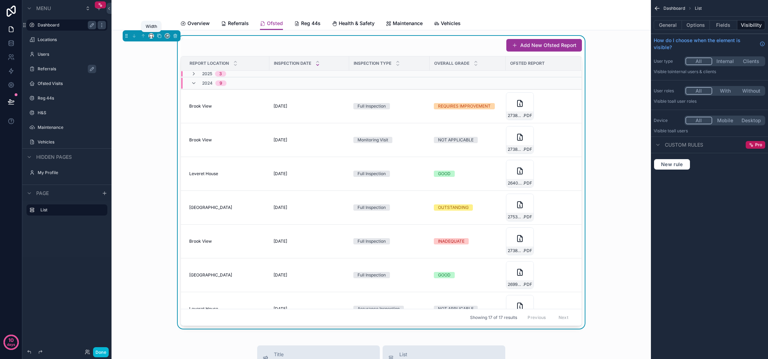
click at [152, 36] on icon "scrollable content" at bounding box center [151, 35] width 5 height 5
click at [162, 122] on span "Large" at bounding box center [160, 122] width 13 height 8
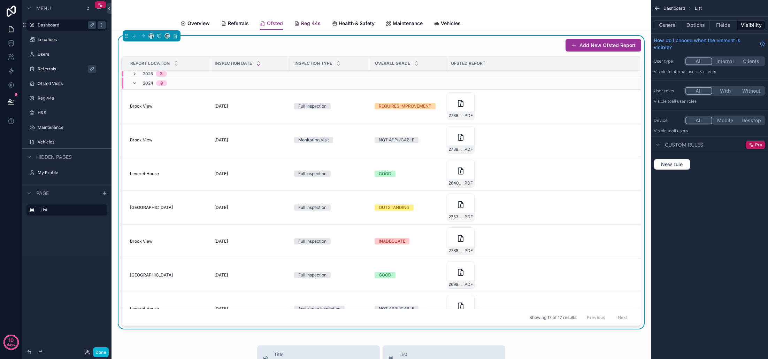
click at [304, 25] on span "Reg 44s" at bounding box center [311, 23] width 20 height 7
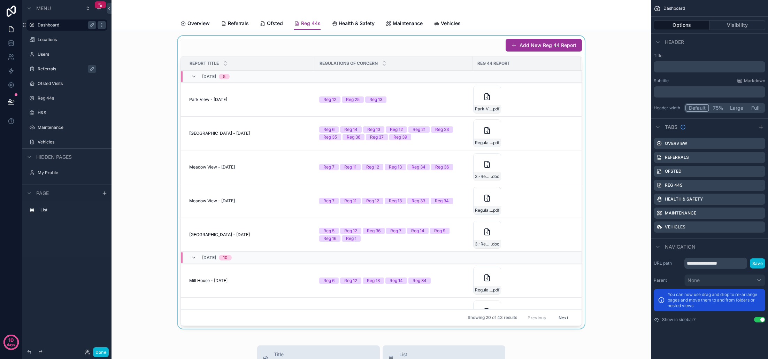
click at [254, 49] on div "scrollable content" at bounding box center [381, 182] width 528 height 293
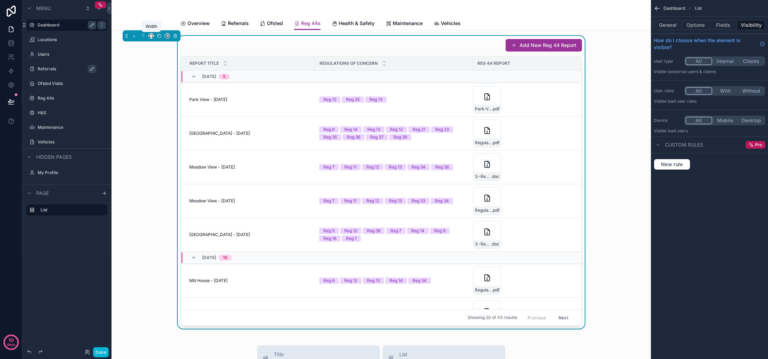
click at [149, 35] on icon "scrollable content" at bounding box center [151, 35] width 5 height 5
click at [161, 123] on span "Large" at bounding box center [160, 122] width 13 height 8
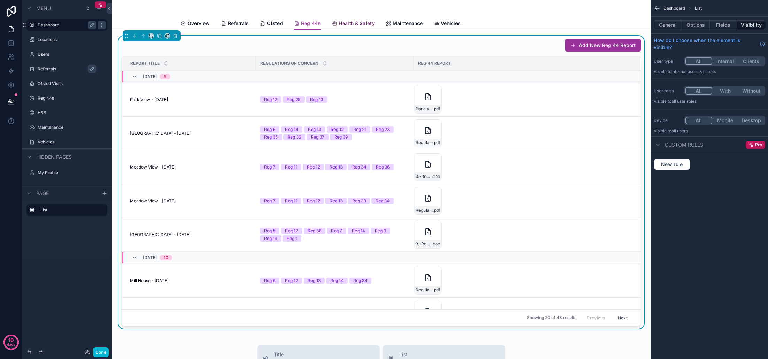
click at [349, 22] on span "Health & Safety" at bounding box center [357, 23] width 36 height 7
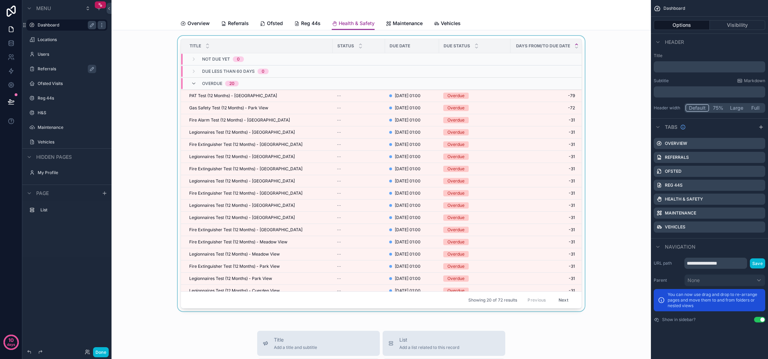
click at [241, 38] on div "scrollable content" at bounding box center [381, 175] width 528 height 278
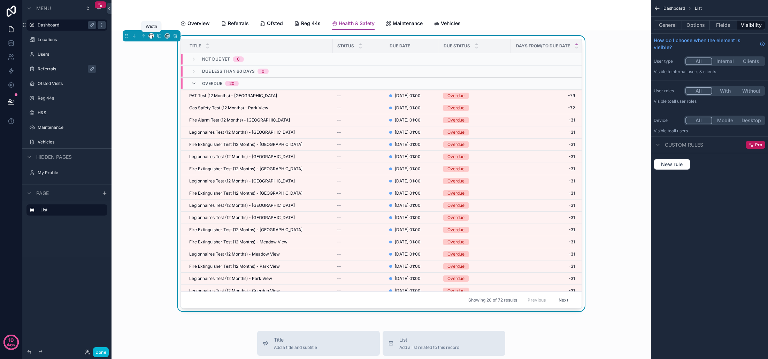
click at [151, 37] on icon "scrollable content" at bounding box center [151, 35] width 5 height 5
click at [162, 124] on span "Large" at bounding box center [160, 122] width 13 height 8
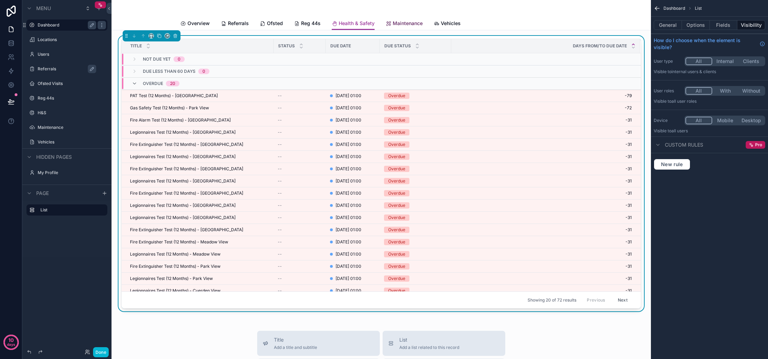
click at [406, 22] on span "Maintenance" at bounding box center [408, 23] width 30 height 7
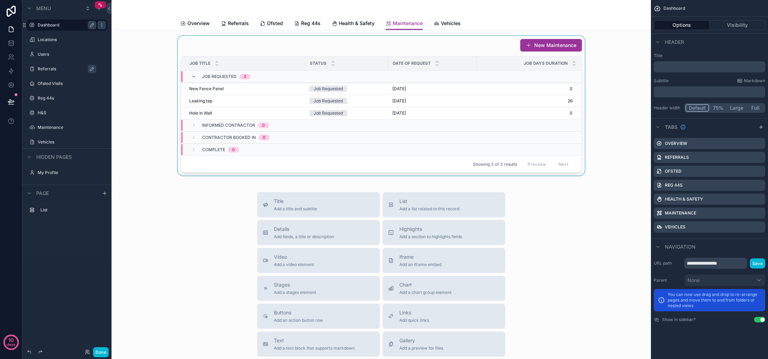
click at [258, 43] on div "scrollable content" at bounding box center [381, 106] width 528 height 140
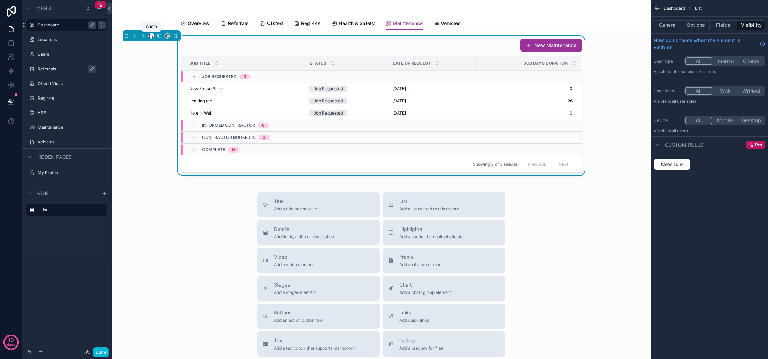
click at [153, 36] on icon "scrollable content" at bounding box center [150, 35] width 3 height 2
click at [163, 119] on span "Large" at bounding box center [160, 122] width 13 height 8
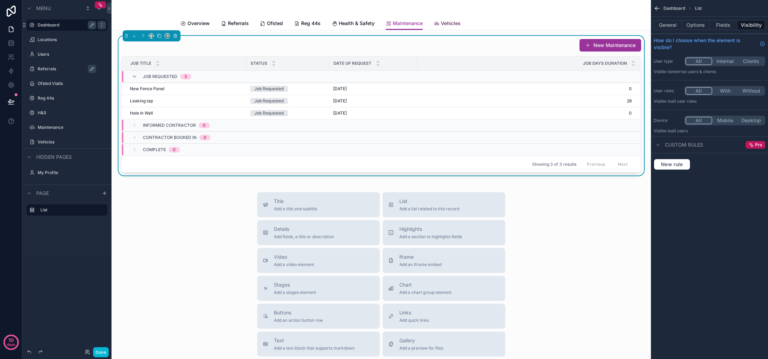
click at [451, 24] on span "Vehicles" at bounding box center [451, 23] width 20 height 7
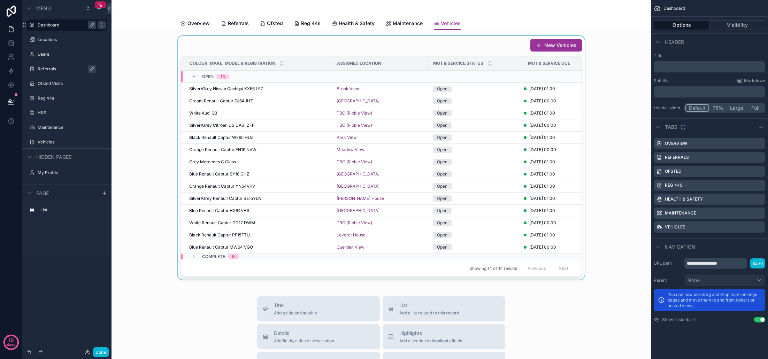
click at [327, 45] on div "scrollable content" at bounding box center [381, 158] width 528 height 244
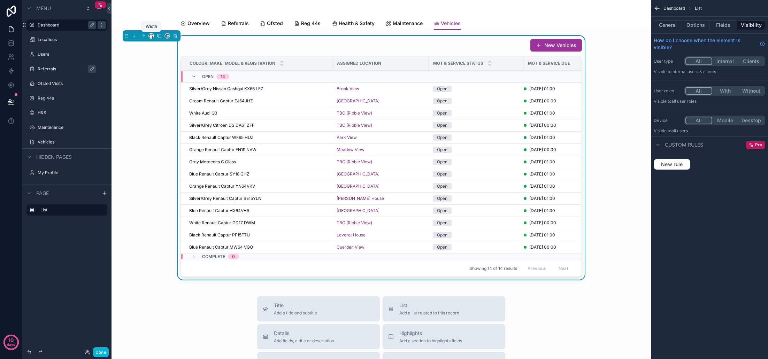
click at [152, 36] on icon "scrollable content" at bounding box center [151, 35] width 5 height 5
click at [171, 123] on div "Large" at bounding box center [165, 122] width 22 height 8
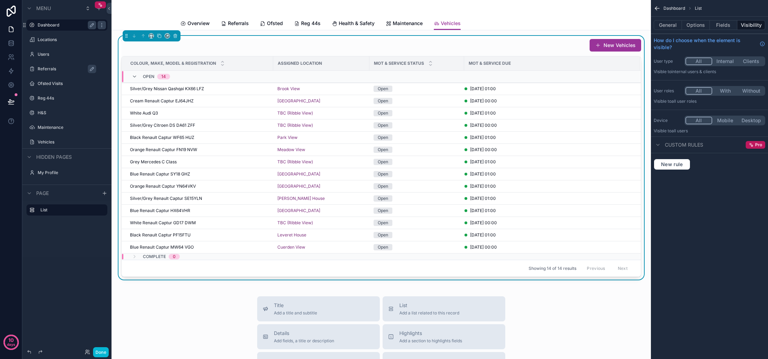
click at [560, 295] on div "New Vehicles Colour, Make, Model & Registration Assigned Location MOT & Service…" at bounding box center [380, 315] width 539 height 570
click at [492, 16] on div "scrollable content" at bounding box center [380, 8] width 401 height 17
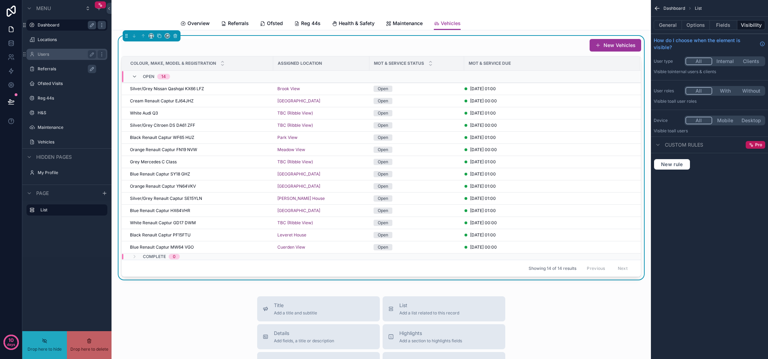
drag, startPoint x: 57, startPoint y: 55, endPoint x: 45, endPoint y: 255, distance: 201.0
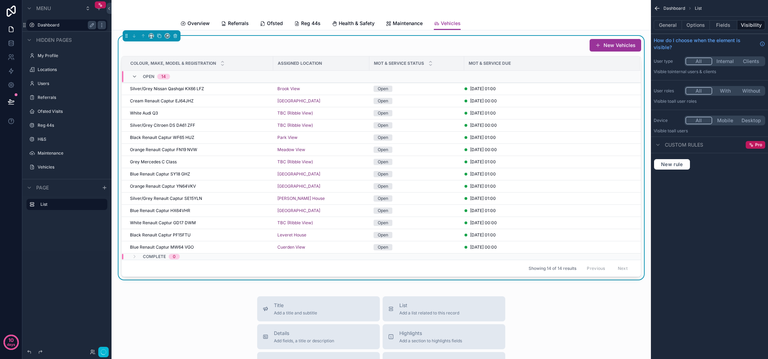
scroll to position [0, 0]
click at [99, 349] on button "Done" at bounding box center [101, 352] width 16 height 10
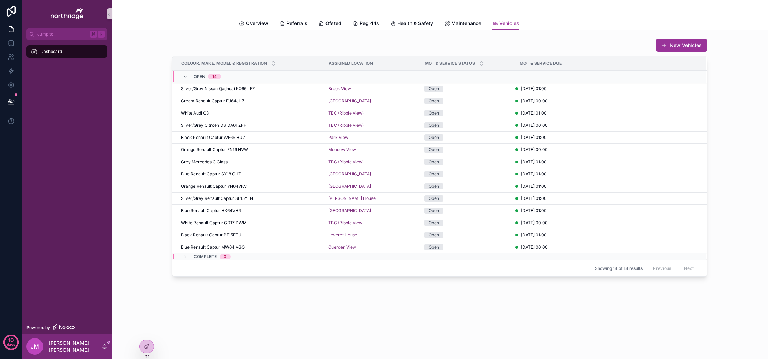
click at [64, 347] on p "[PERSON_NAME] [PERSON_NAME]" at bounding box center [75, 347] width 53 height 14
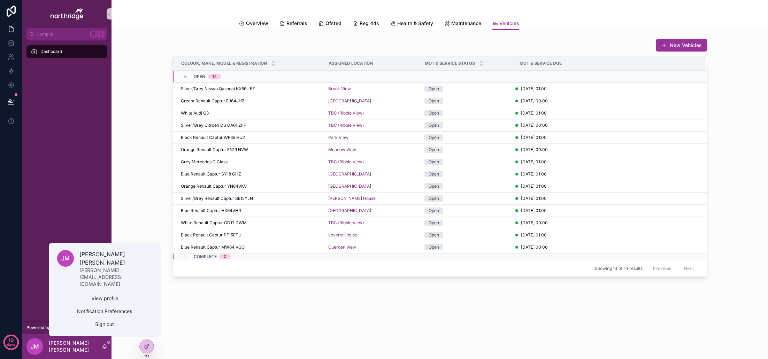
click at [129, 214] on div "New Vehicles Colour, Make, Model & Registration Assigned Location MOT & Service…" at bounding box center [439, 158] width 645 height 244
